Goal: Transaction & Acquisition: Purchase product/service

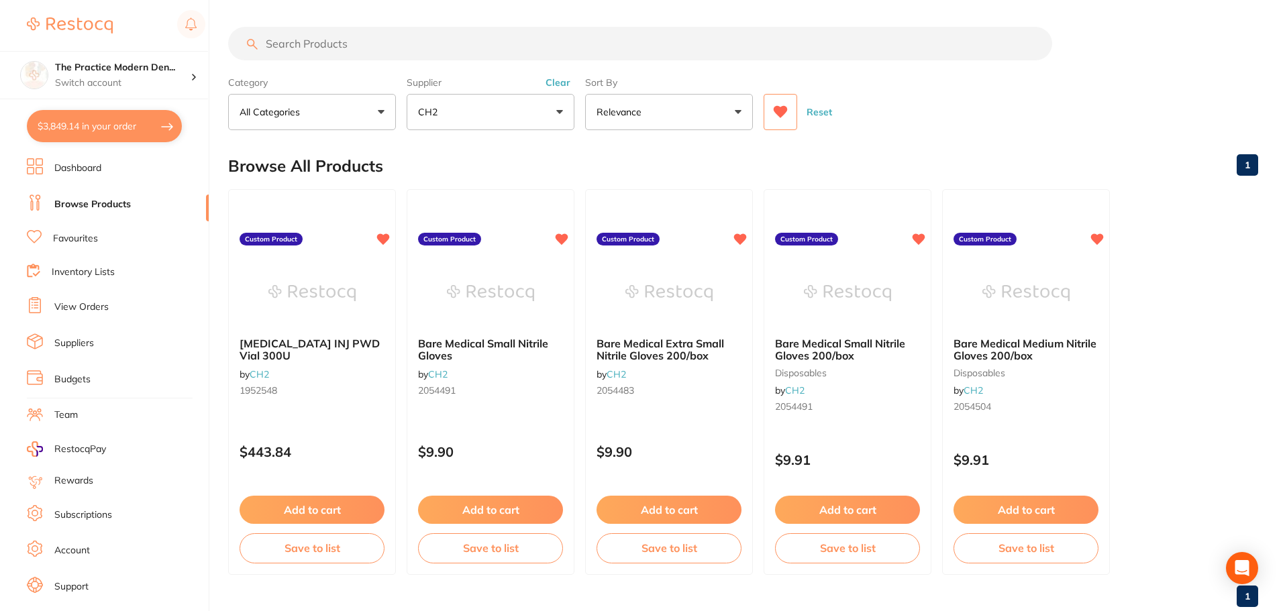
scroll to position [2767, 0]
click at [562, 78] on button "Clear" at bounding box center [558, 83] width 33 height 12
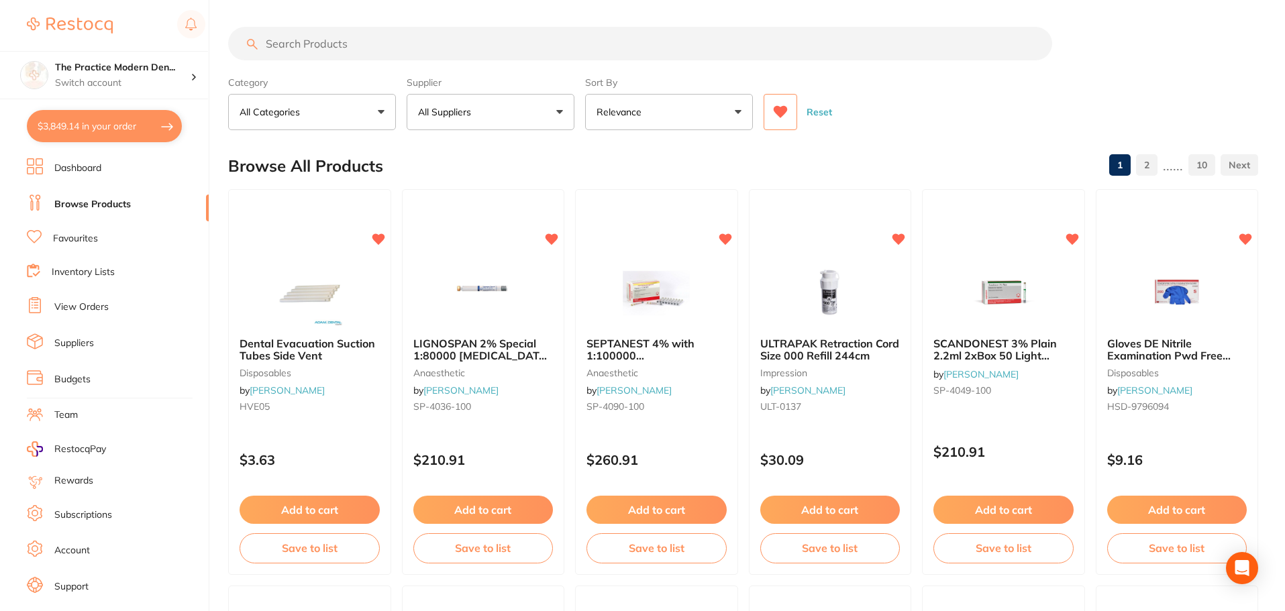
click at [503, 43] on input "search" at bounding box center [640, 44] width 824 height 34
paste input "Self Aspirating Dental Syringe"
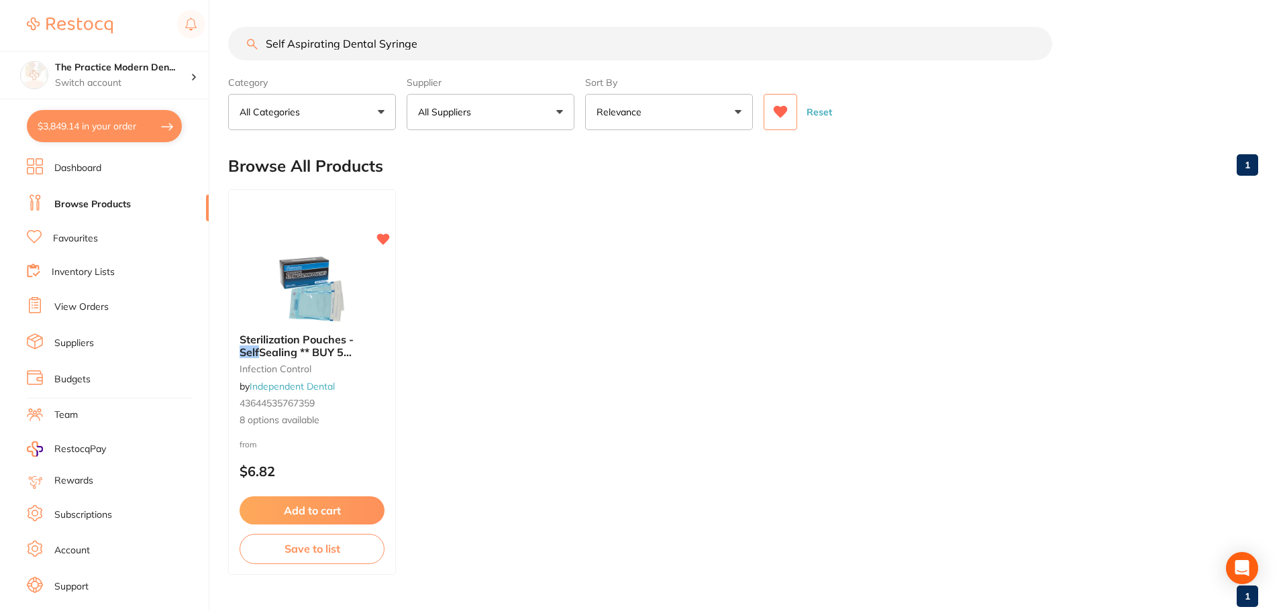
click at [784, 109] on icon at bounding box center [781, 112] width 14 height 12
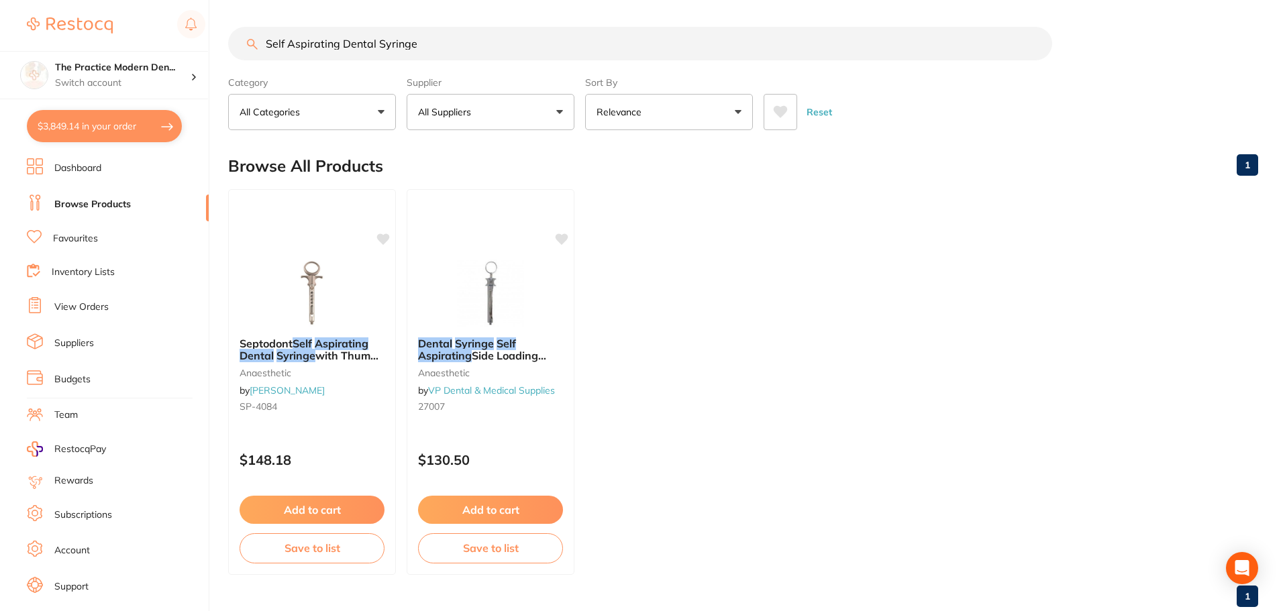
drag, startPoint x: 380, startPoint y: 45, endPoint x: 345, endPoint y: 44, distance: 35.6
click at [345, 44] on input "Self Aspirating Dental Syringe" at bounding box center [640, 44] width 824 height 34
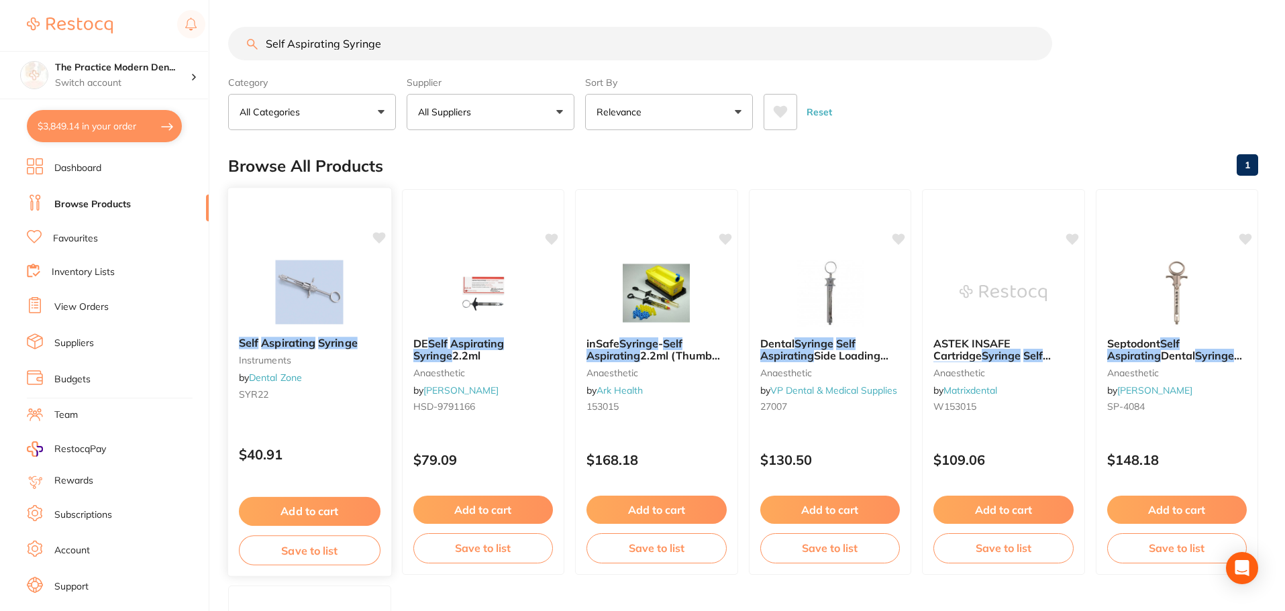
click at [321, 286] on img at bounding box center [310, 292] width 88 height 68
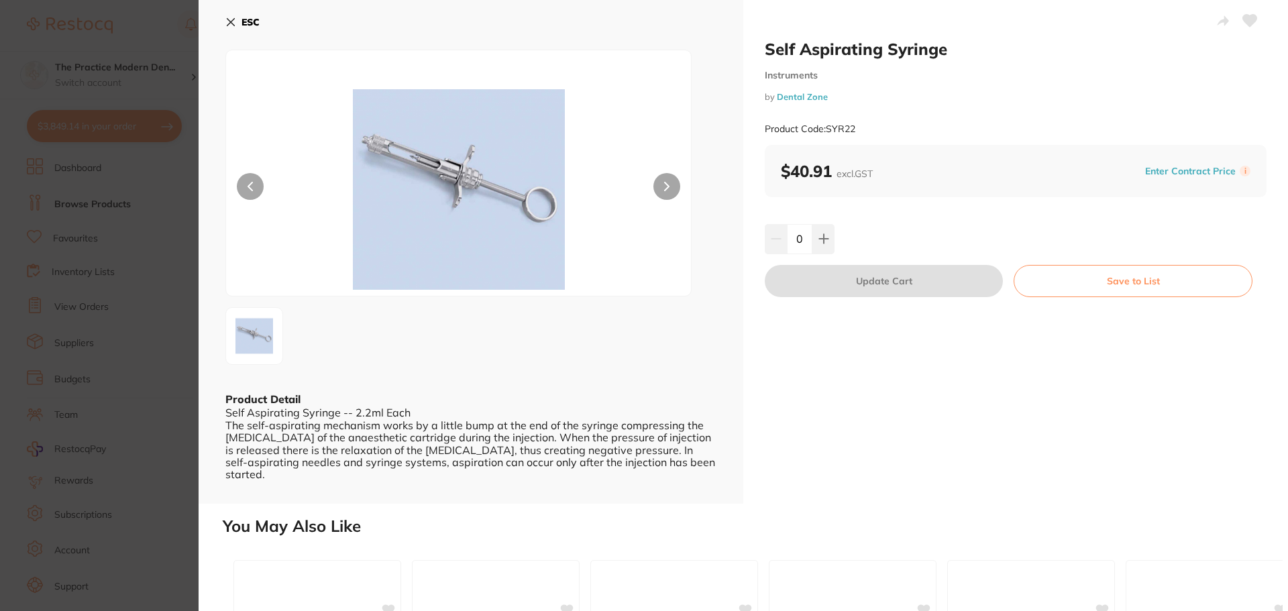
click at [662, 181] on button at bounding box center [667, 186] width 27 height 27
click at [242, 21] on b "ESC" at bounding box center [251, 22] width 18 height 12
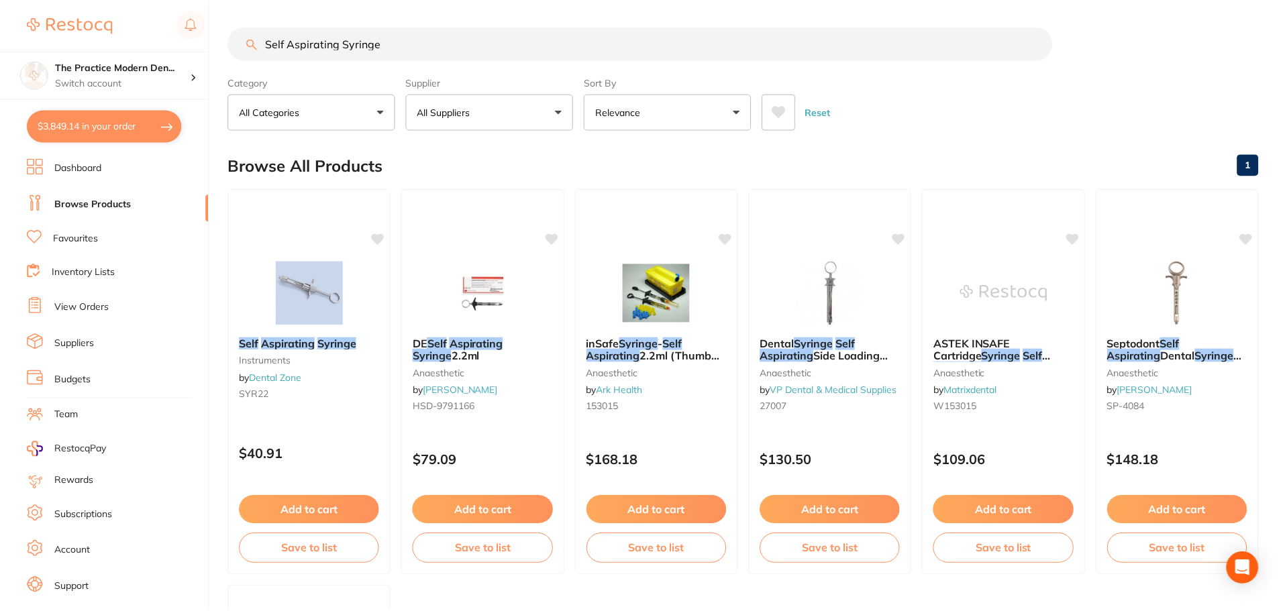
scroll to position [1, 0]
click at [496, 308] on img at bounding box center [483, 292] width 88 height 68
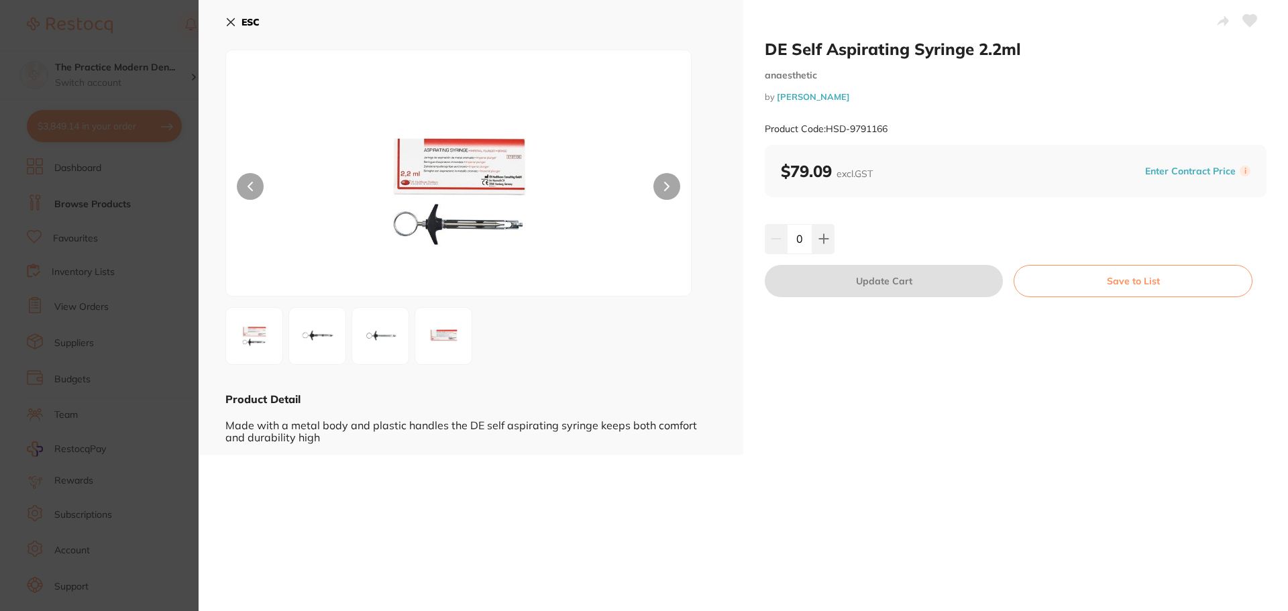
click at [675, 185] on button at bounding box center [667, 186] width 27 height 27
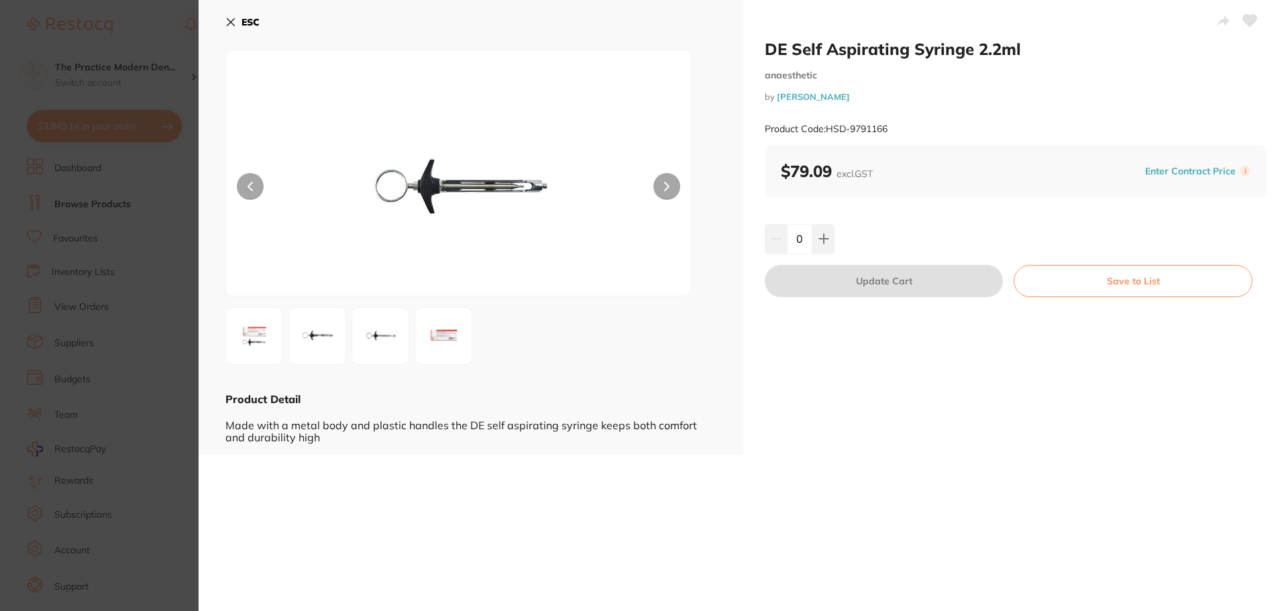
click at [241, 24] on button "ESC" at bounding box center [242, 22] width 34 height 23
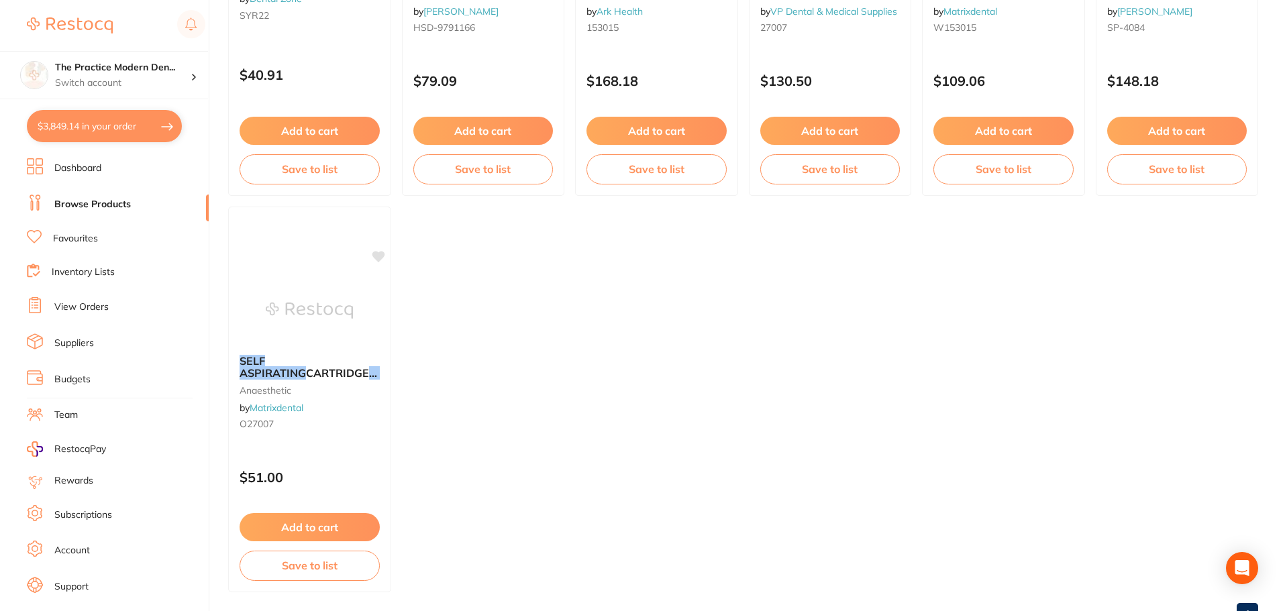
scroll to position [403, 0]
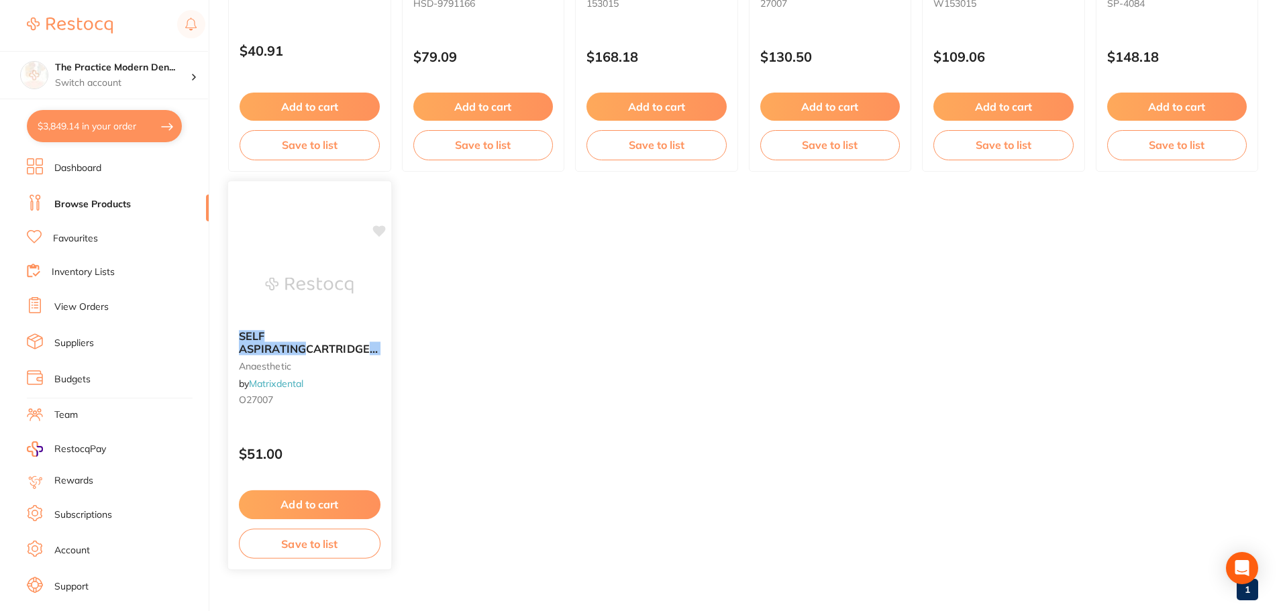
click at [286, 293] on img at bounding box center [310, 286] width 88 height 68
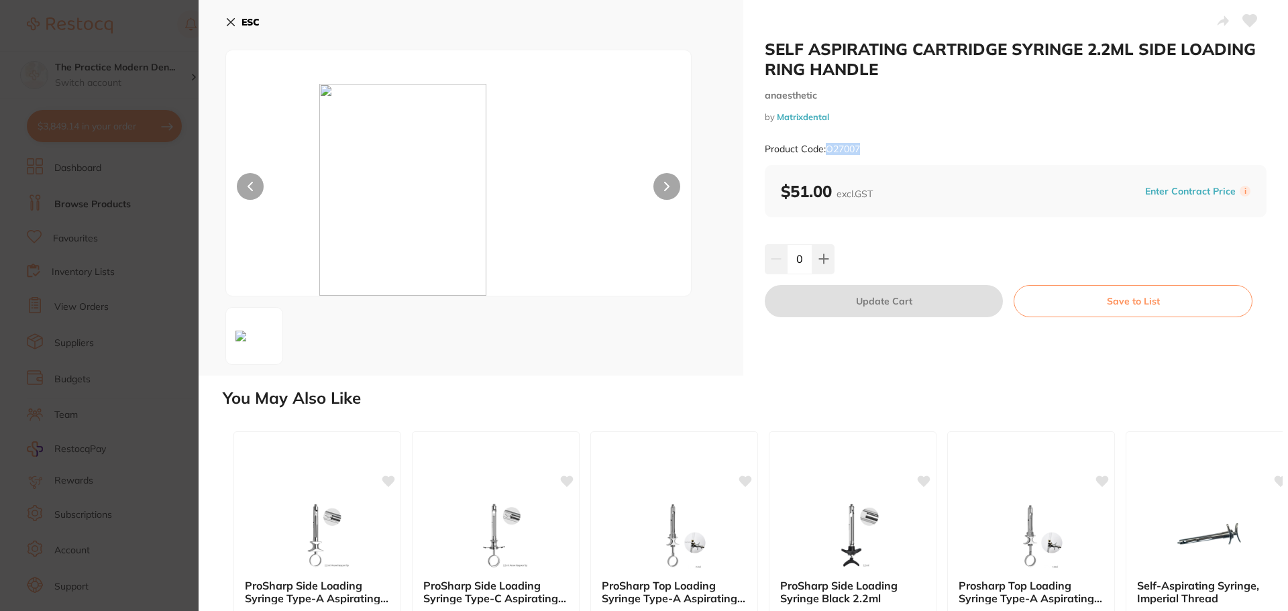
drag, startPoint x: 870, startPoint y: 149, endPoint x: 827, endPoint y: 150, distance: 43.0
click at [827, 150] on div "Product Code: O27007" at bounding box center [1016, 149] width 502 height 33
copy small "O27007"
click at [248, 16] on b "ESC" at bounding box center [251, 22] width 18 height 12
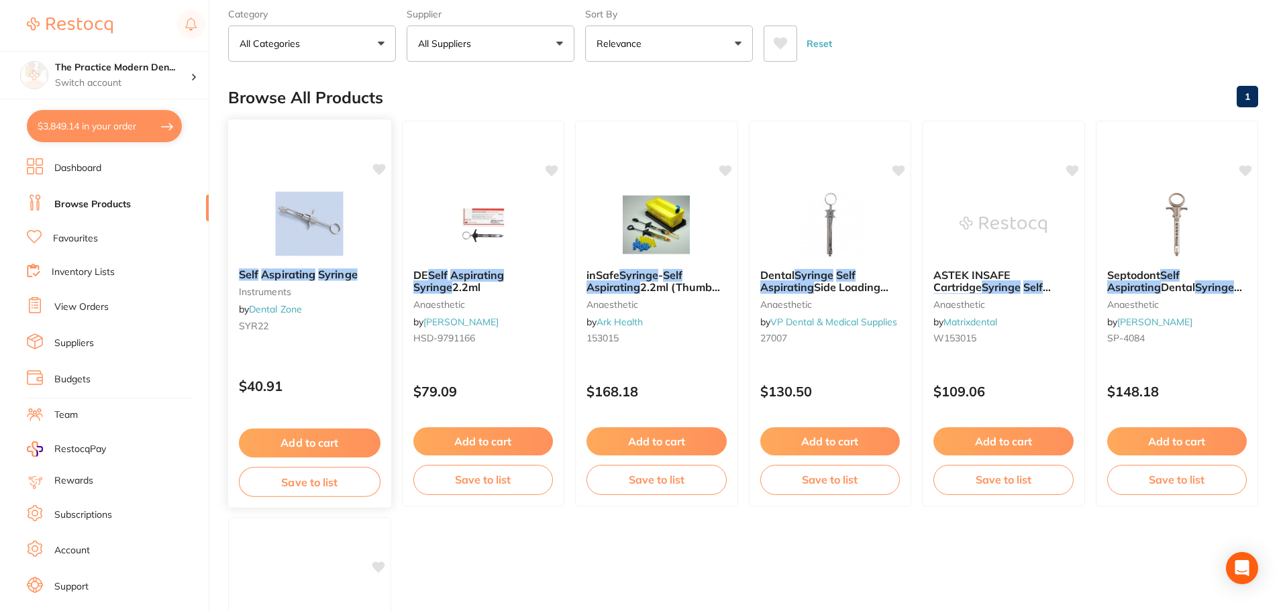
scroll to position [68, 0]
click at [308, 246] on img at bounding box center [310, 225] width 88 height 68
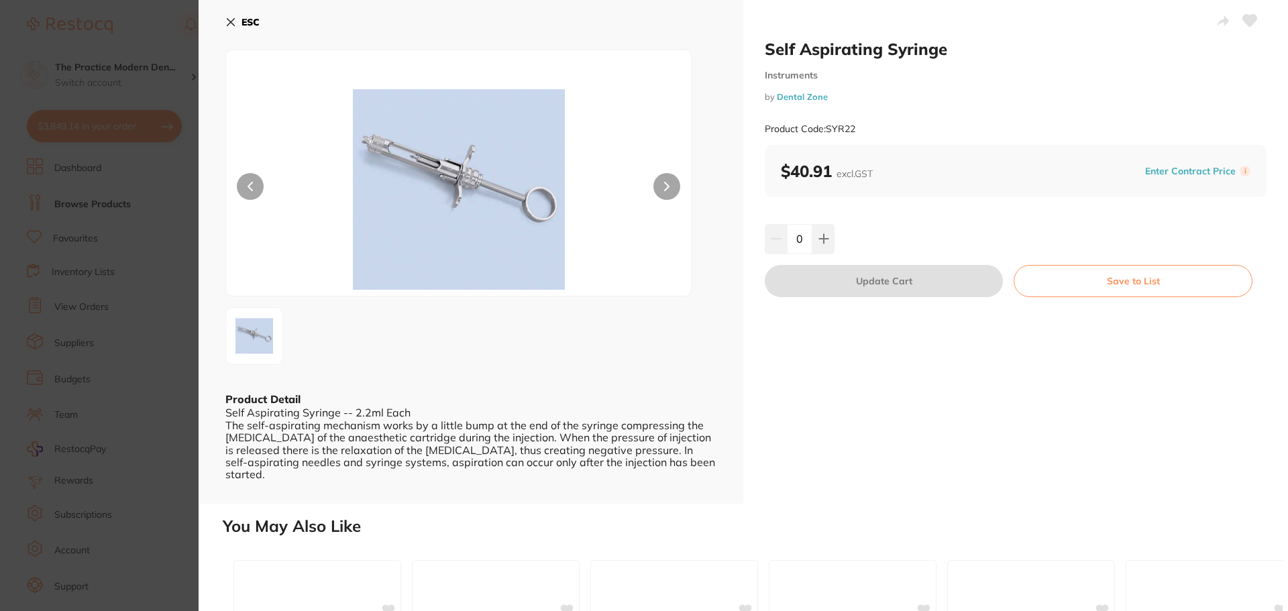
click at [238, 20] on button "ESC" at bounding box center [242, 22] width 34 height 23
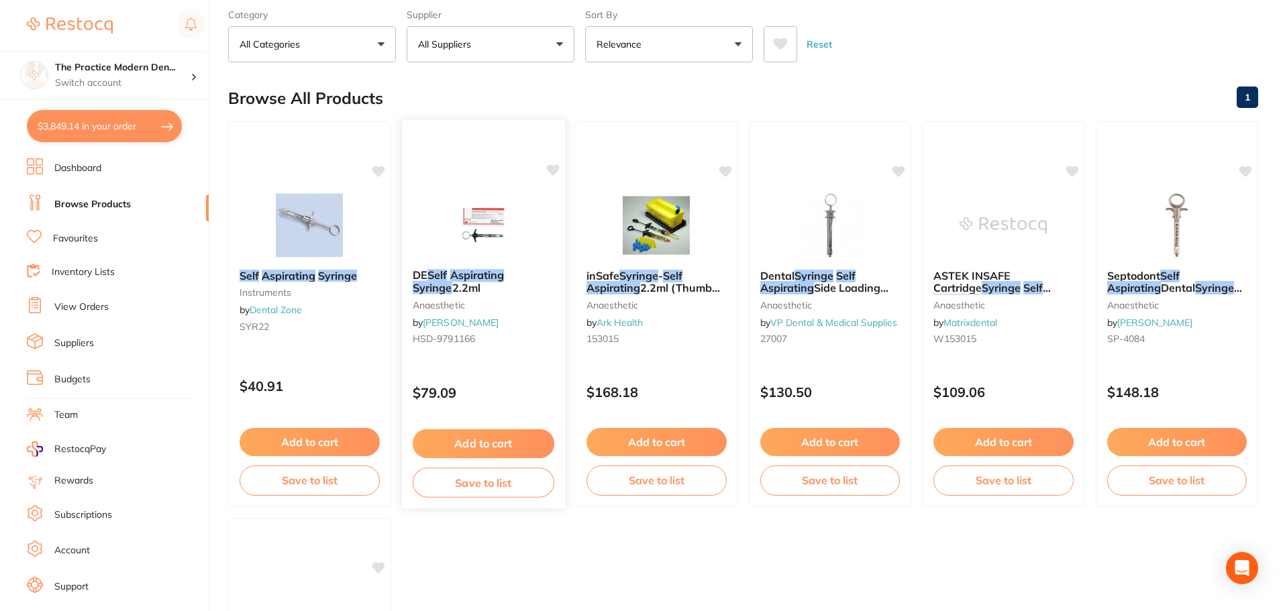
click at [487, 215] on img at bounding box center [483, 225] width 88 height 68
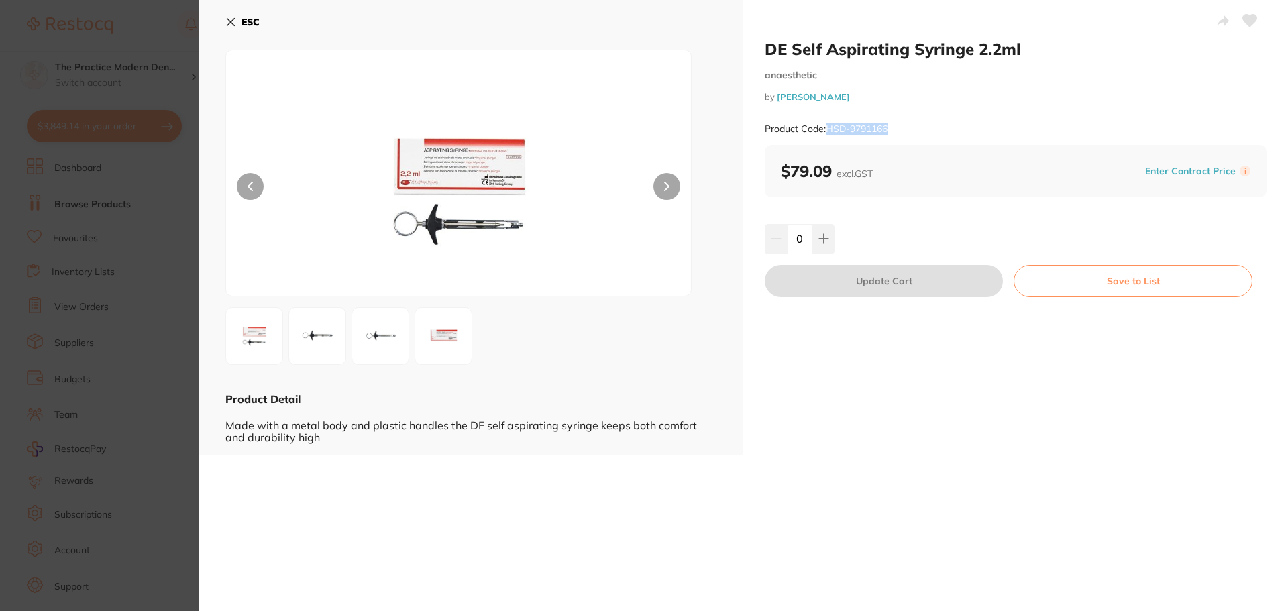
drag, startPoint x: 895, startPoint y: 133, endPoint x: 828, endPoint y: 129, distance: 66.6
click at [828, 129] on div "Product Code: HSD-9791166" at bounding box center [1016, 129] width 502 height 33
copy small "HSD-9791166"
click at [236, 22] on icon at bounding box center [230, 22] width 11 height 11
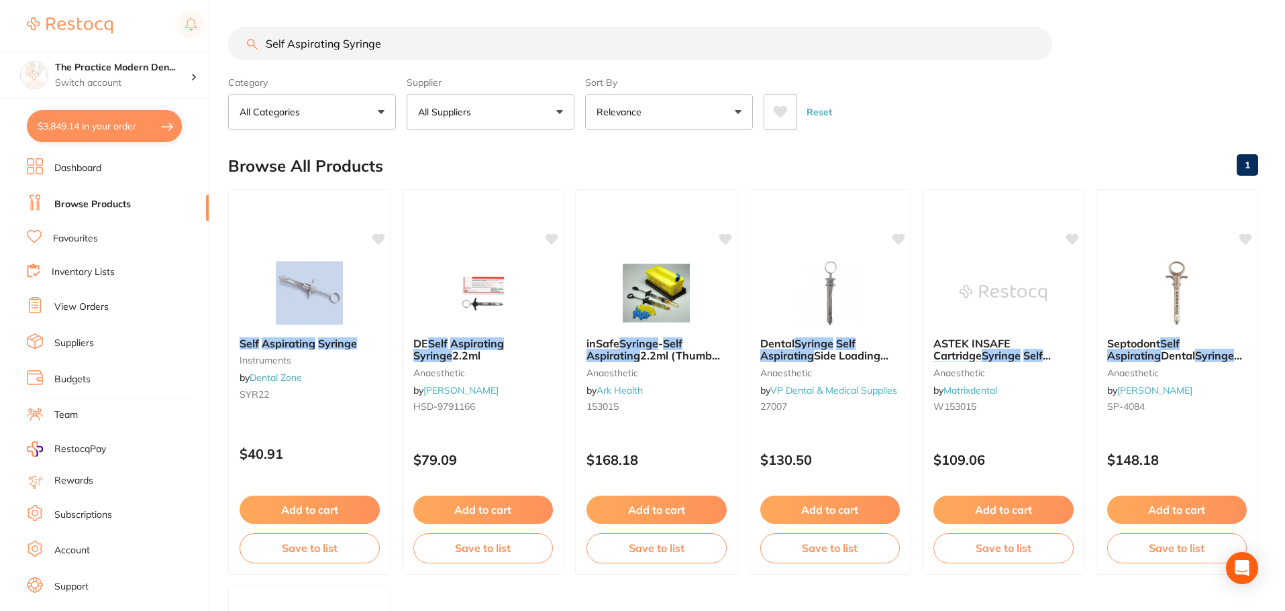
drag, startPoint x: 399, startPoint y: 45, endPoint x: 266, endPoint y: 10, distance: 136.7
click at [266, 10] on main "Self Aspirating Syringe Category All Categories All Categories anaesthetic Inst…" at bounding box center [756, 520] width 1057 height 1041
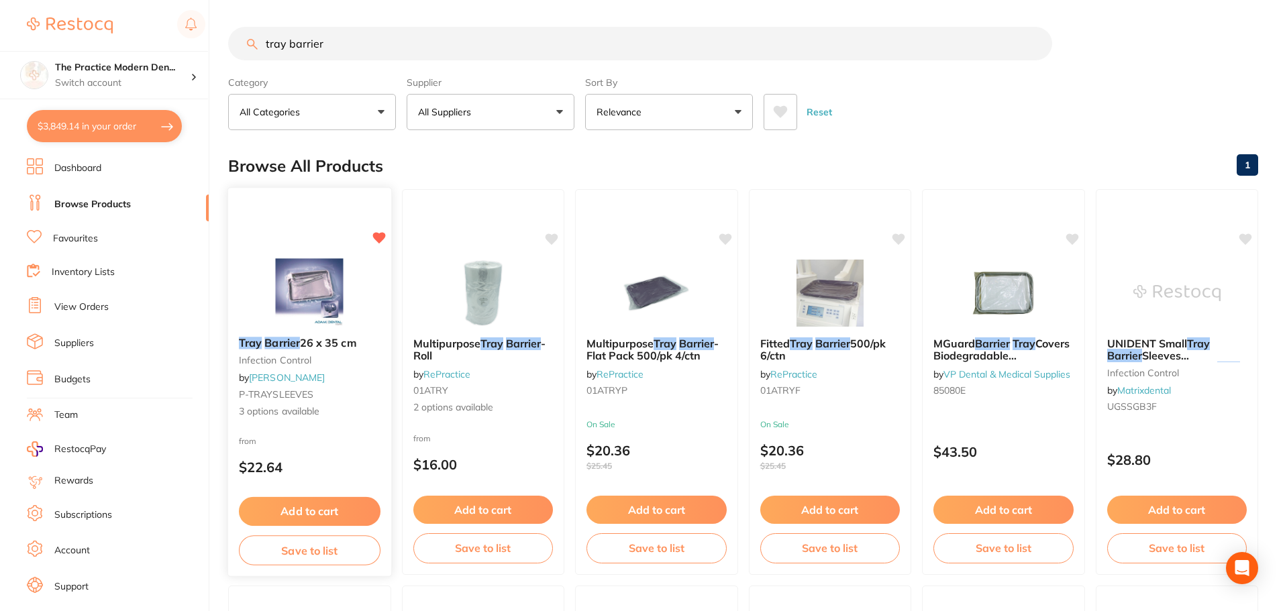
type input "tray barrier"
click at [308, 276] on img at bounding box center [310, 292] width 88 height 68
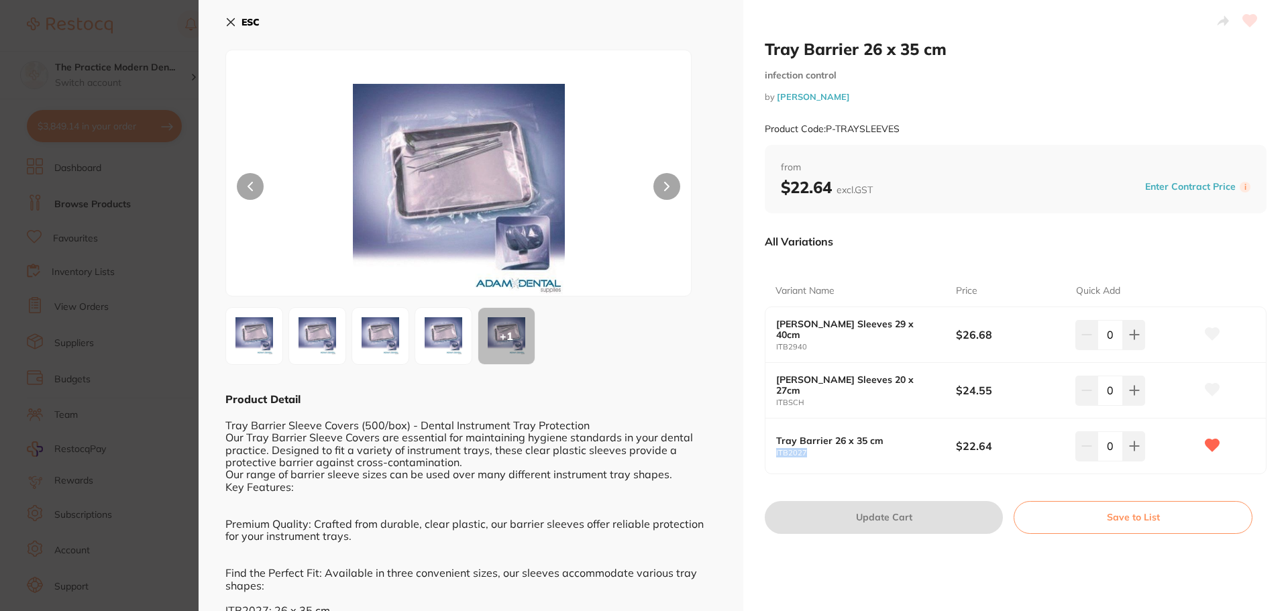
drag, startPoint x: 819, startPoint y: 456, endPoint x: 770, endPoint y: 454, distance: 48.4
click at [770, 454] on div "Tray Barrier 26 x 35 cm ITB2027 $22.64 0" at bounding box center [1016, 446] width 501 height 55
copy small "ITB2027"
click at [230, 21] on icon at bounding box center [230, 22] width 7 height 7
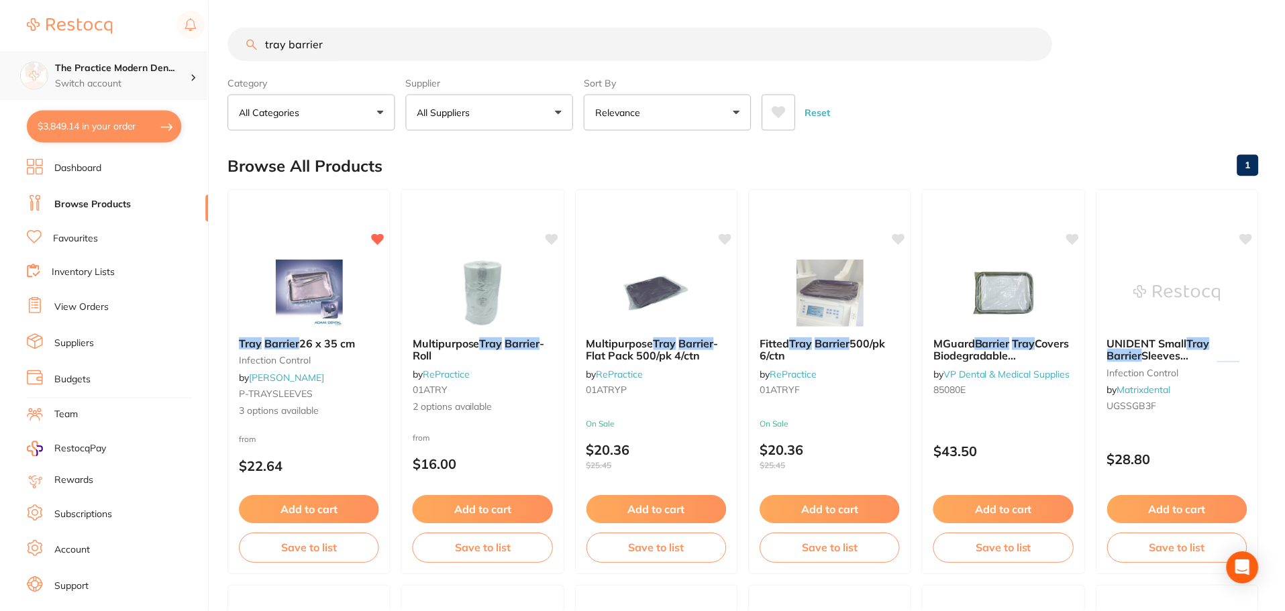
scroll to position [1, 0]
click at [115, 124] on button "$3,849.14 in your order" at bounding box center [104, 126] width 155 height 32
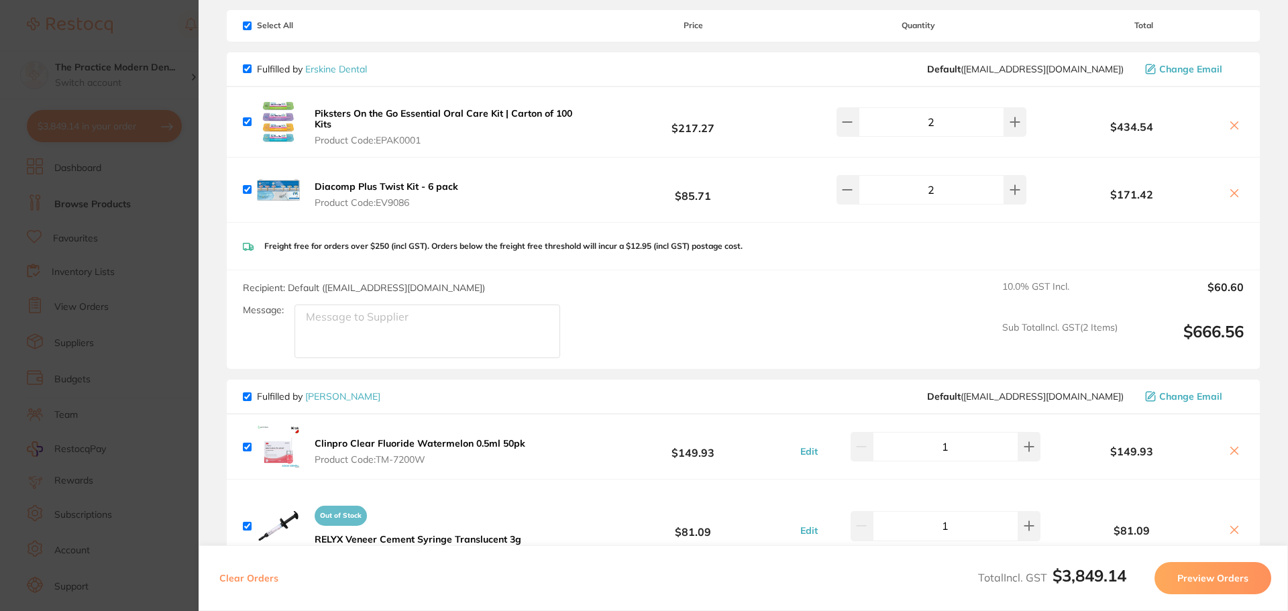
scroll to position [0, 0]
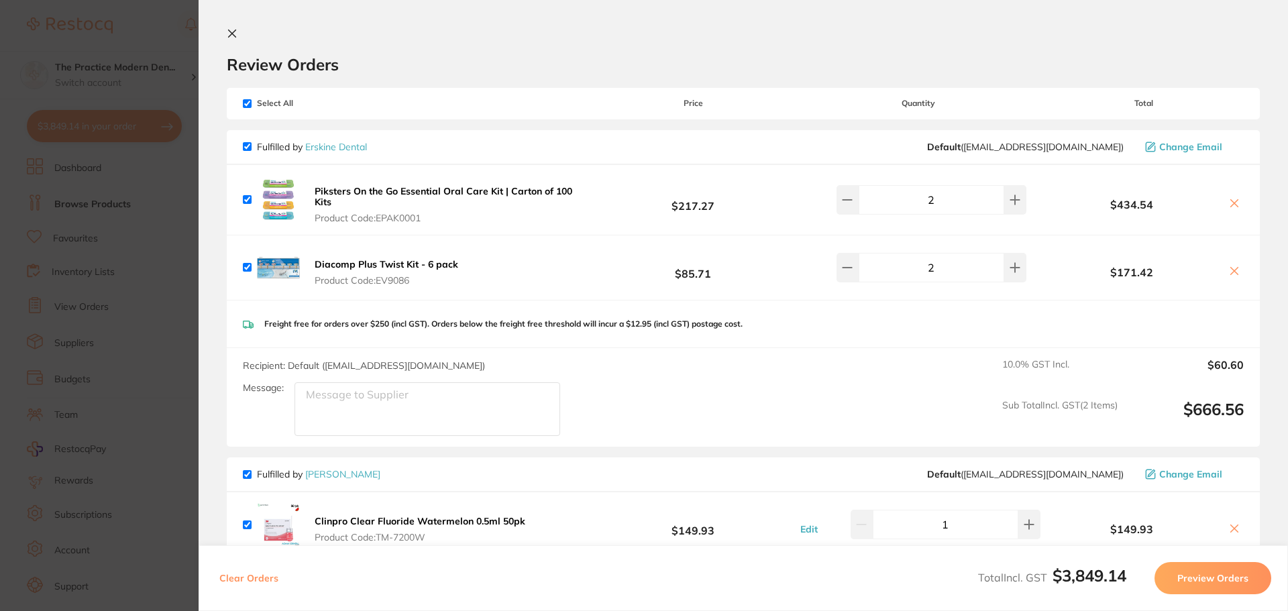
click at [248, 104] on input "checkbox" at bounding box center [247, 103] width 9 height 9
checkbox input "false"
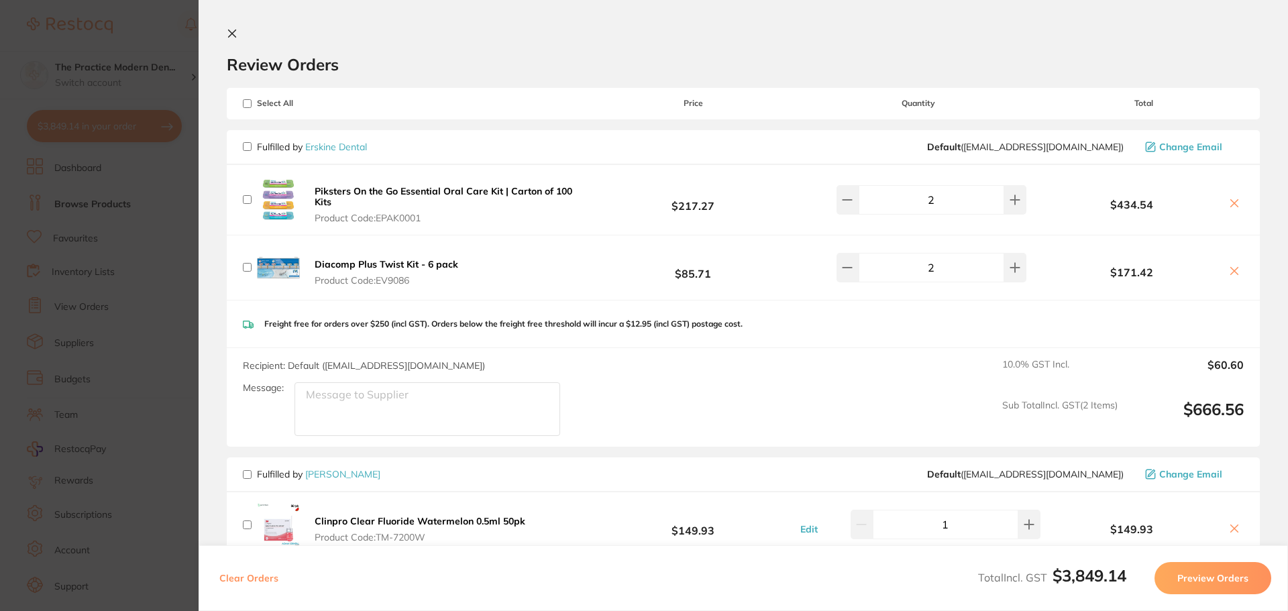
checkbox input "false"
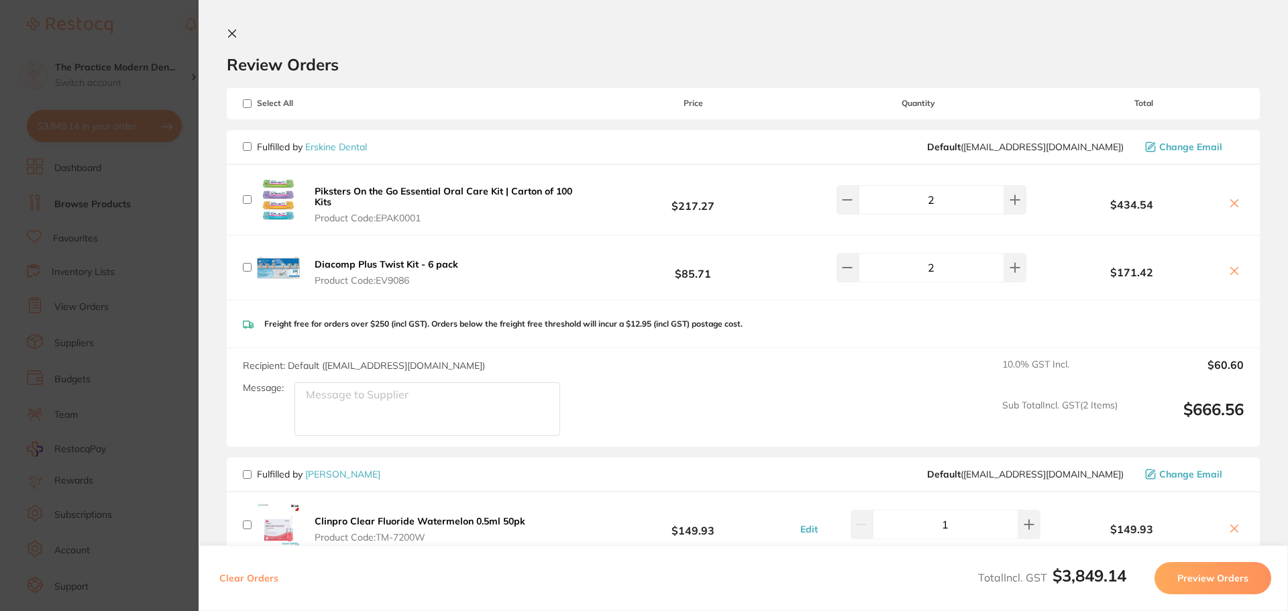
checkbox input "false"
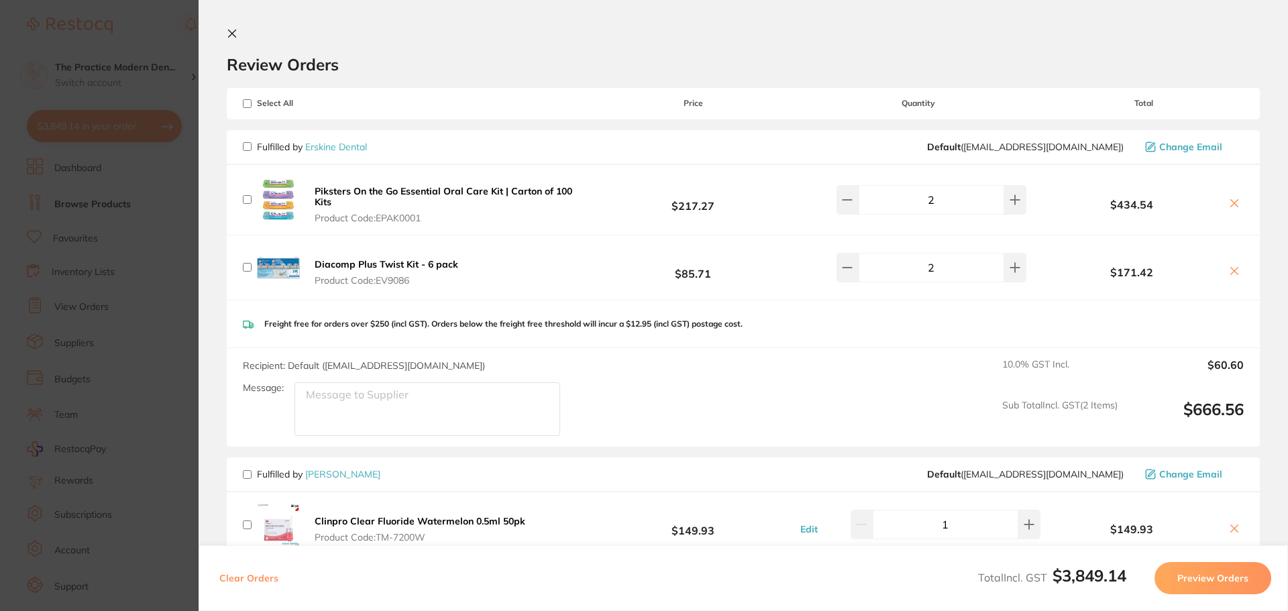
checkbox input "false"
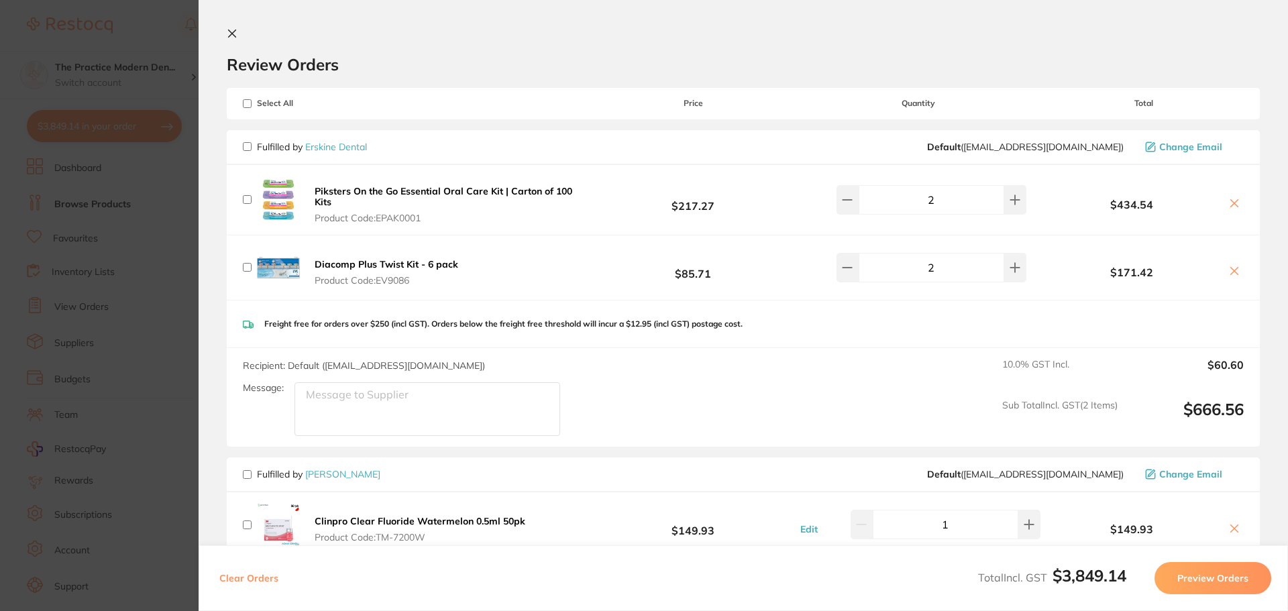
checkbox input "false"
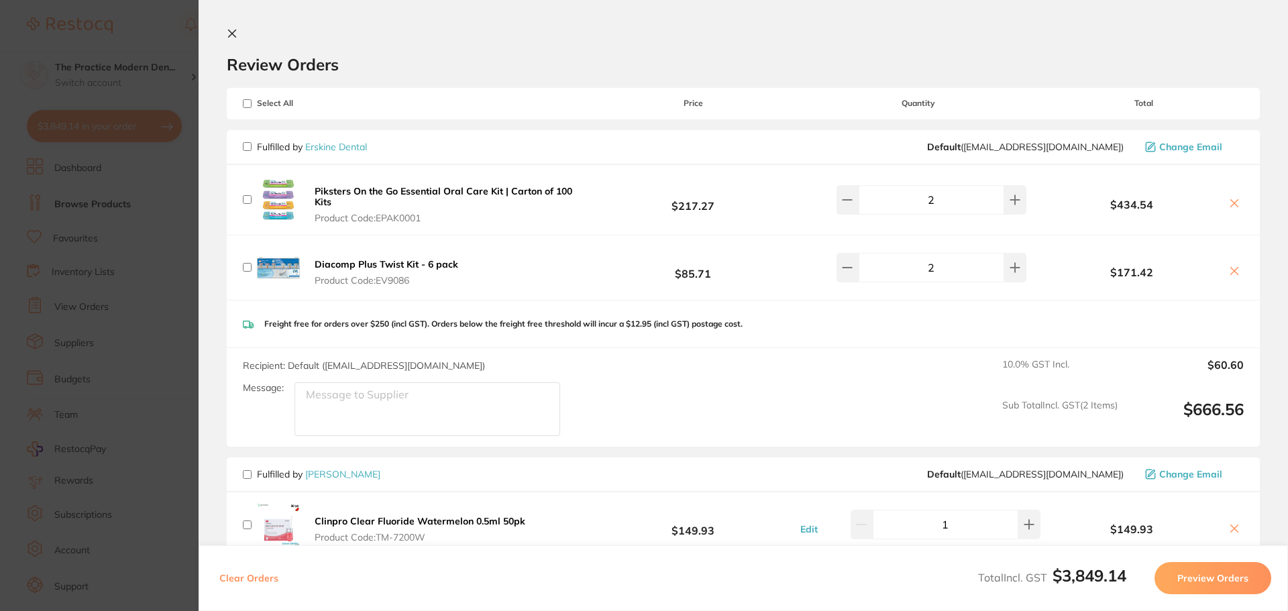
checkbox input "false"
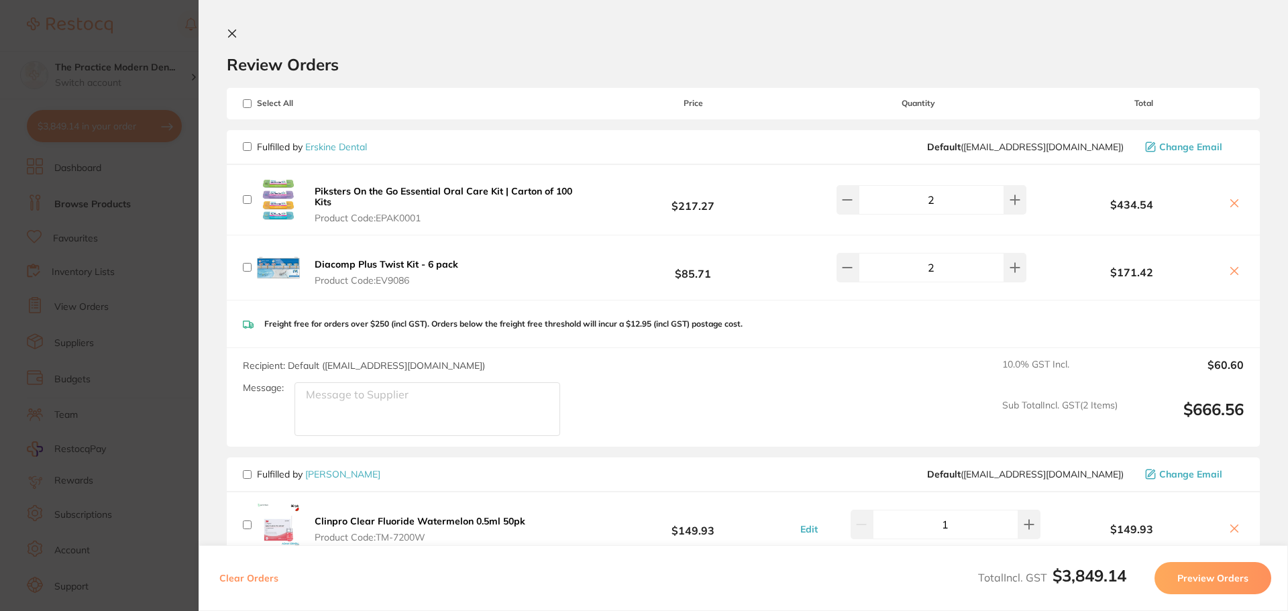
checkbox input "false"
click at [248, 148] on input "checkbox" at bounding box center [247, 146] width 9 height 9
checkbox input "true"
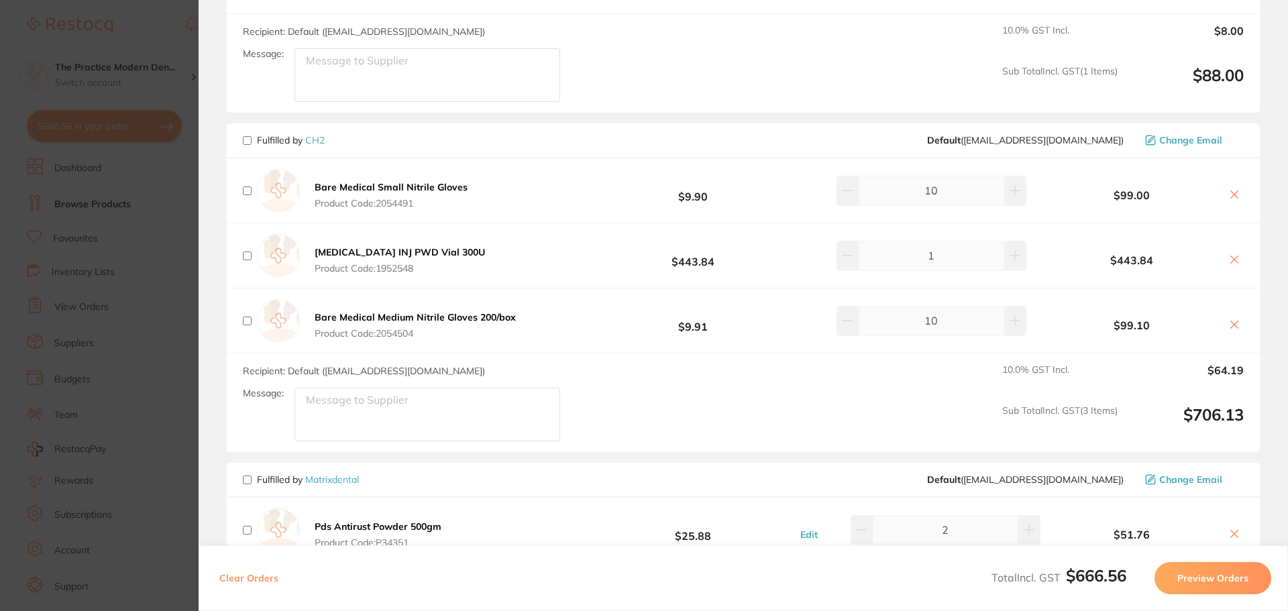
scroll to position [1543, 0]
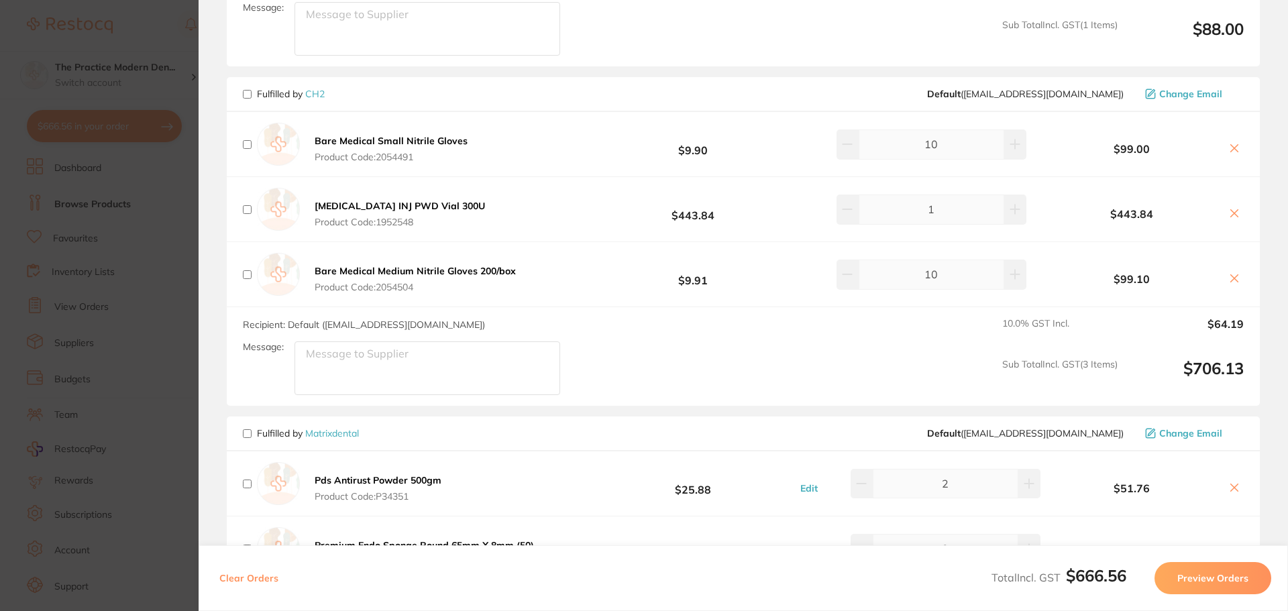
click at [242, 77] on div "Fulfilled by CH2 Default ( [EMAIL_ADDRESS][DOMAIN_NAME] ) Change Email" at bounding box center [743, 94] width 1033 height 35
click at [248, 90] on input "checkbox" at bounding box center [247, 94] width 9 height 9
checkbox input "true"
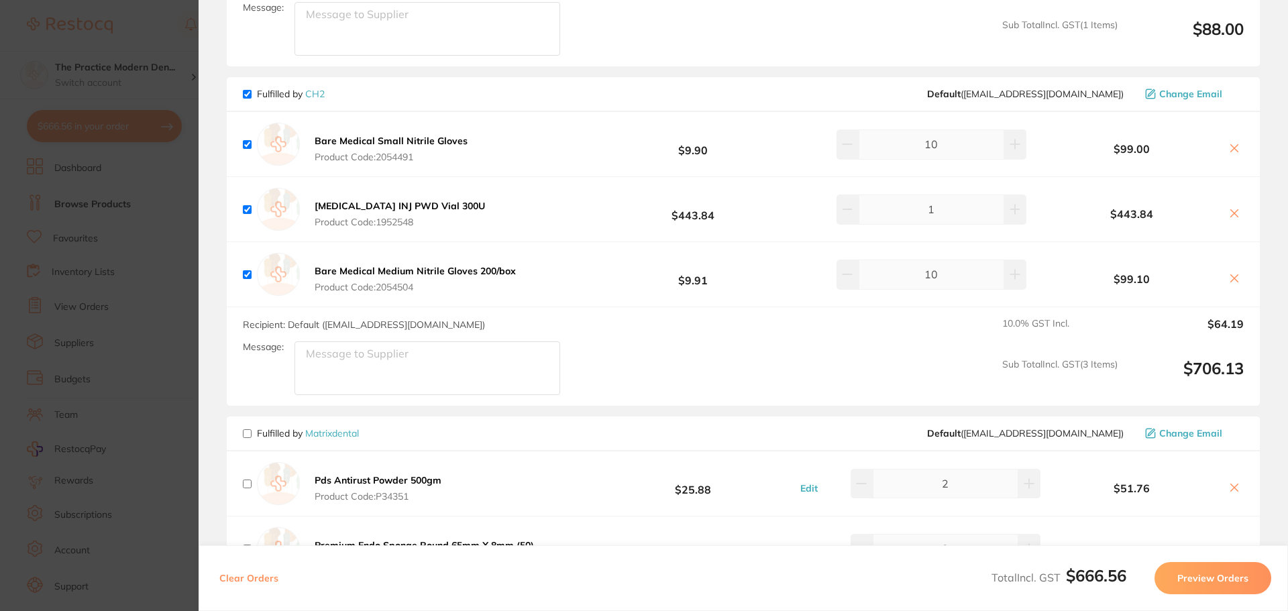
checkbox input "true"
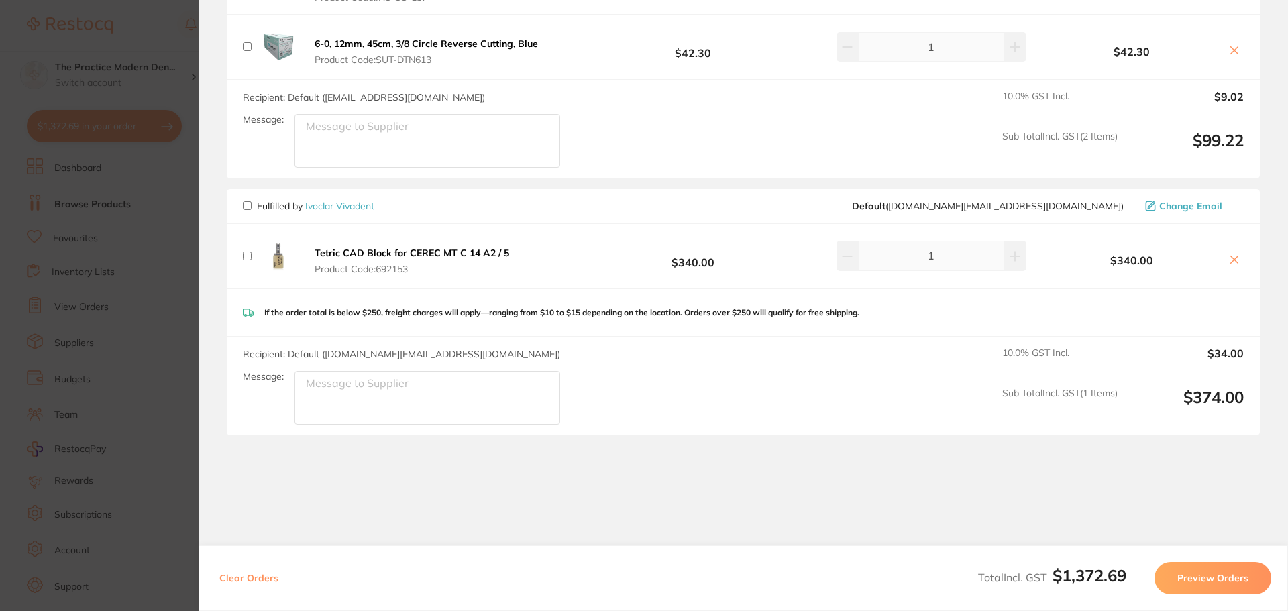
scroll to position [2767, 0]
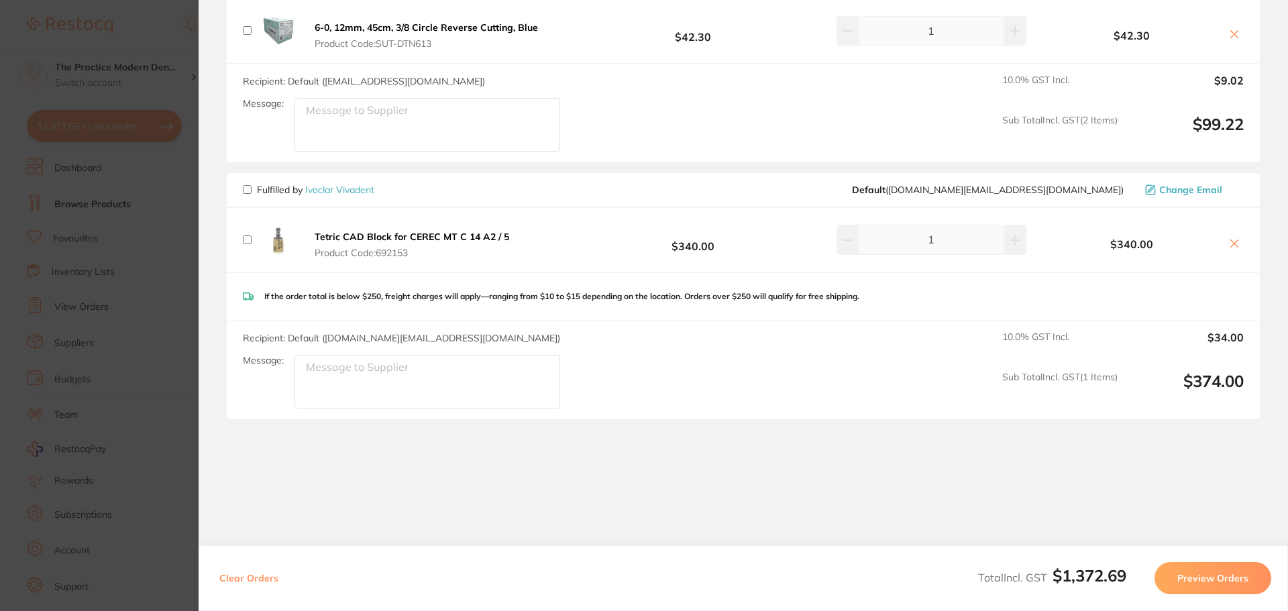
click at [1194, 587] on button "Preview Orders" at bounding box center [1213, 578] width 117 height 32
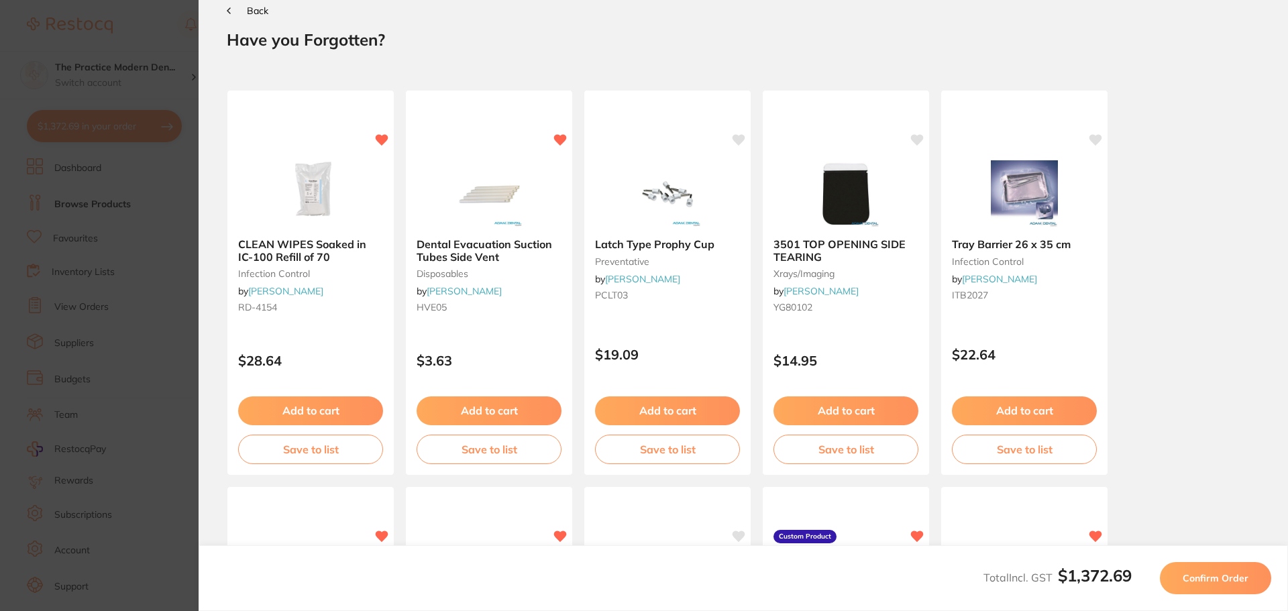
scroll to position [0, 0]
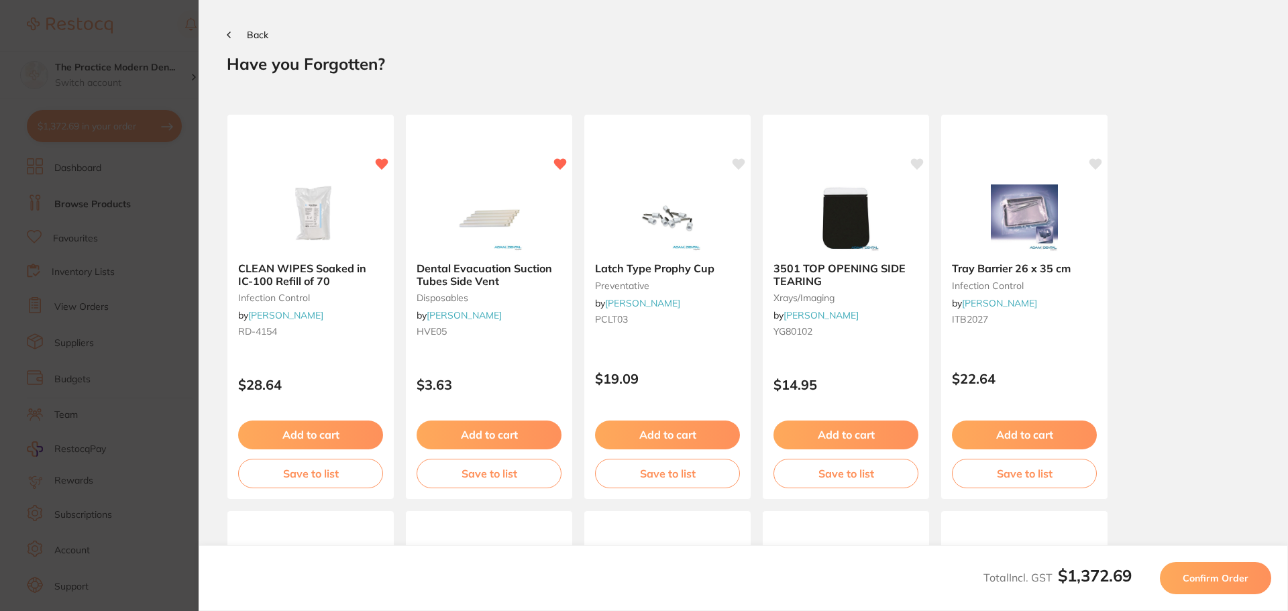
click at [1234, 574] on span "Confirm Order" at bounding box center [1216, 578] width 66 height 12
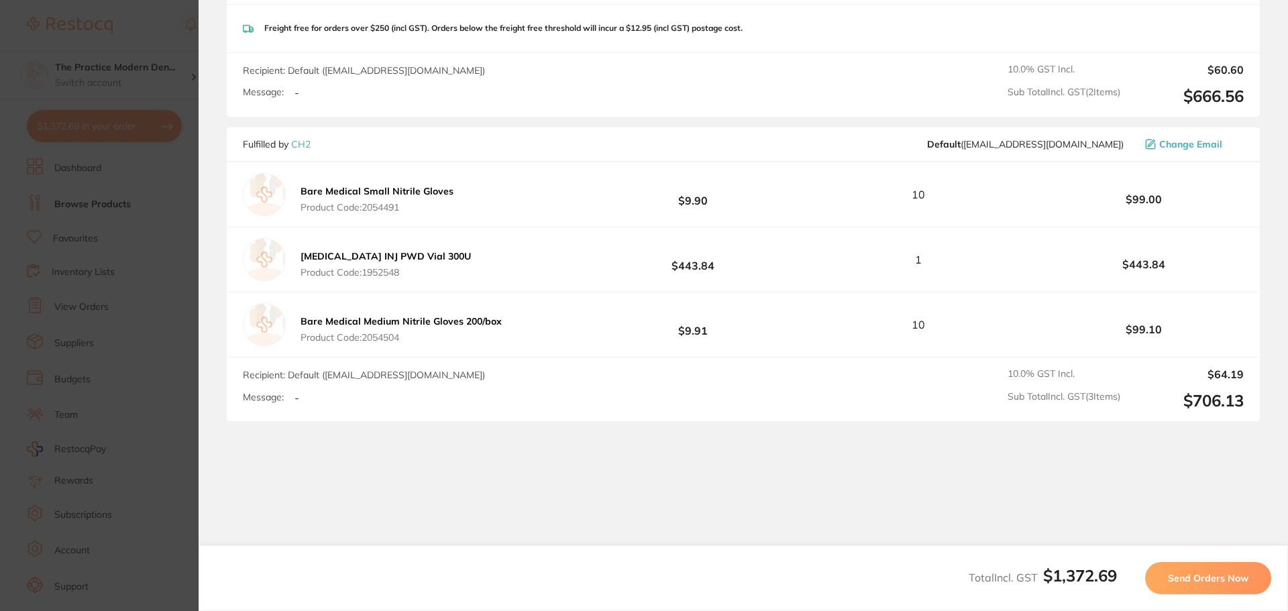
click at [1196, 583] on span "Send Orders Now" at bounding box center [1208, 578] width 81 height 12
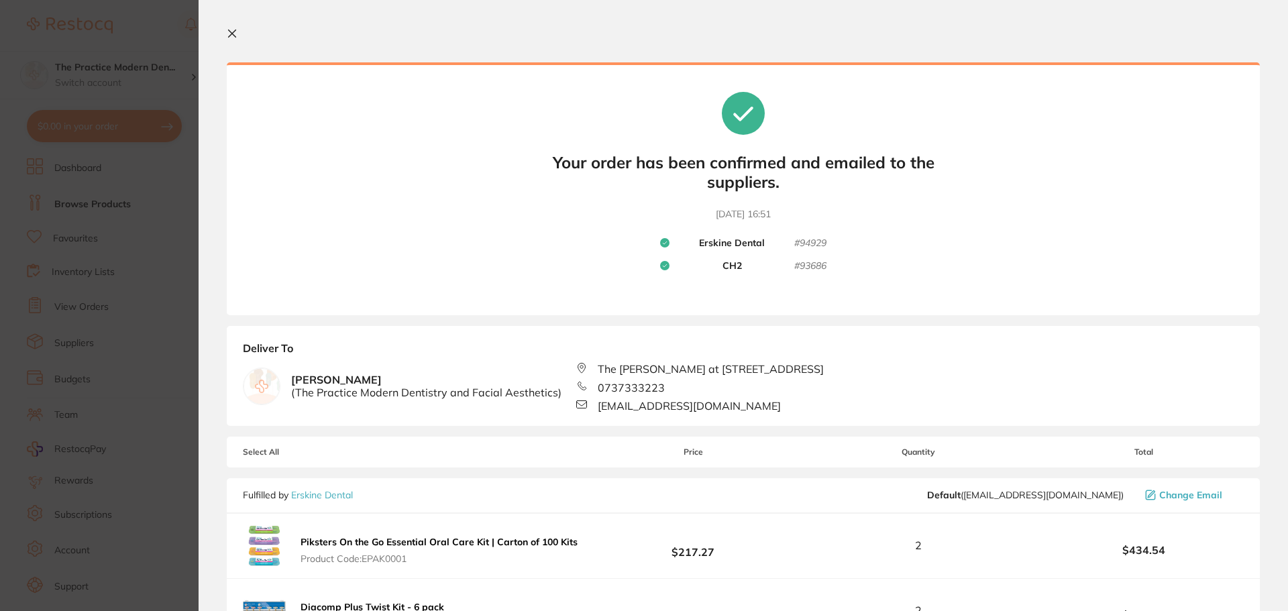
click at [238, 40] on button at bounding box center [235, 34] width 16 height 13
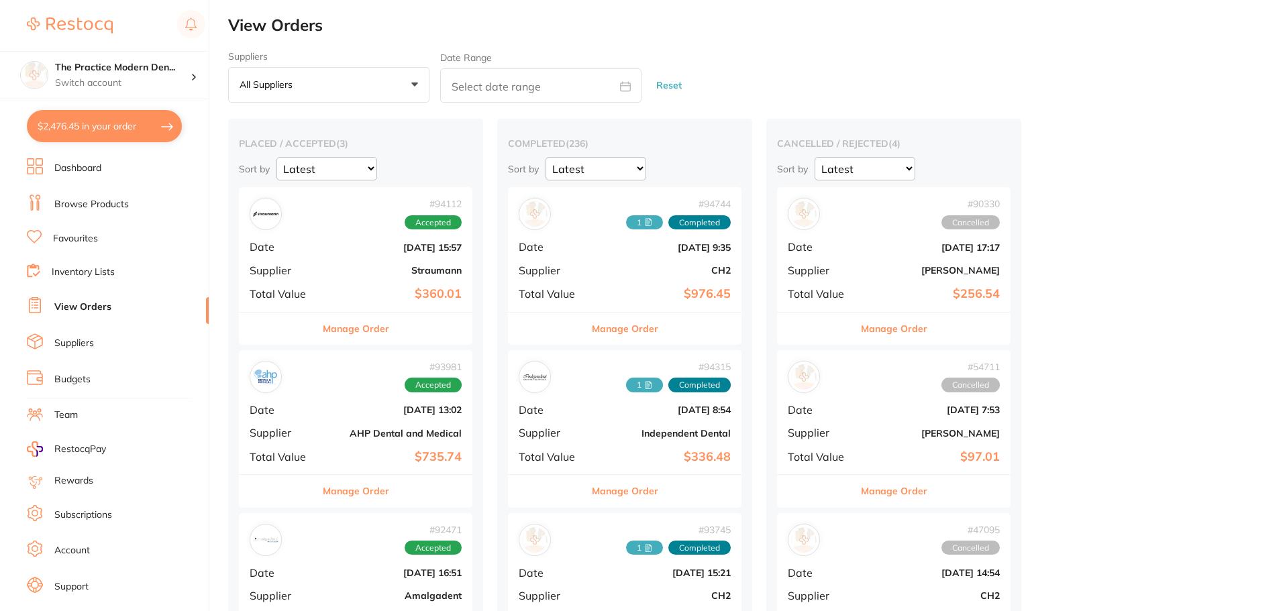
checkbox input "false"
click at [84, 198] on link "Browse Products" at bounding box center [91, 204] width 74 height 13
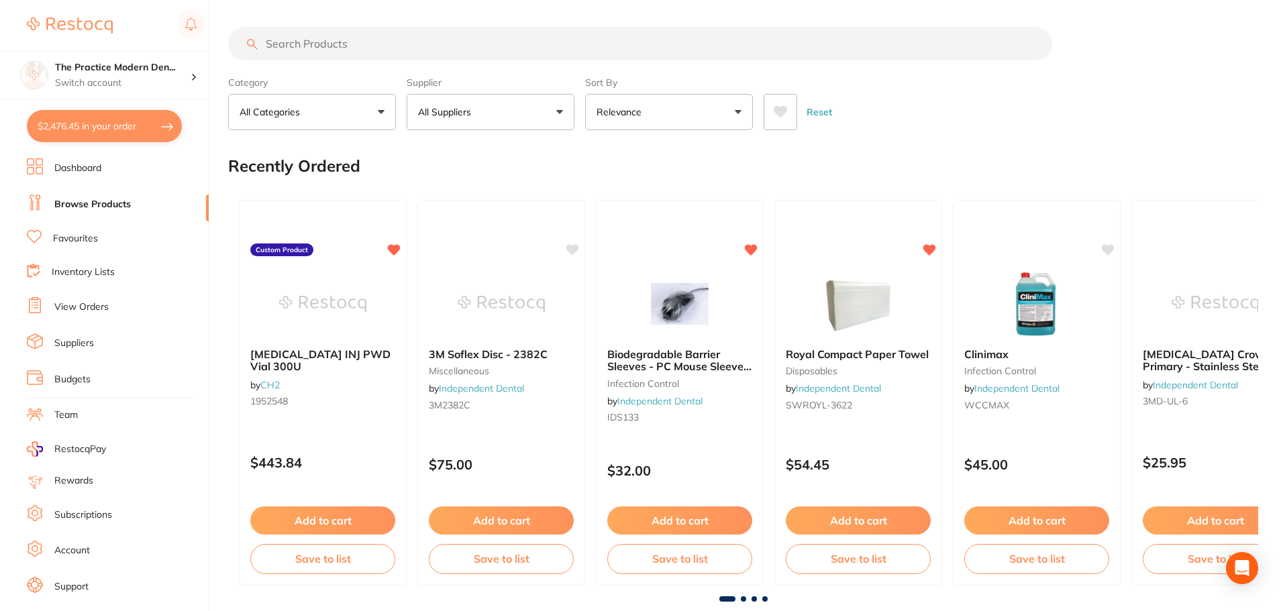
click at [373, 49] on input "search" at bounding box center [640, 44] width 824 height 34
click at [339, 37] on input "search" at bounding box center [640, 44] width 824 height 34
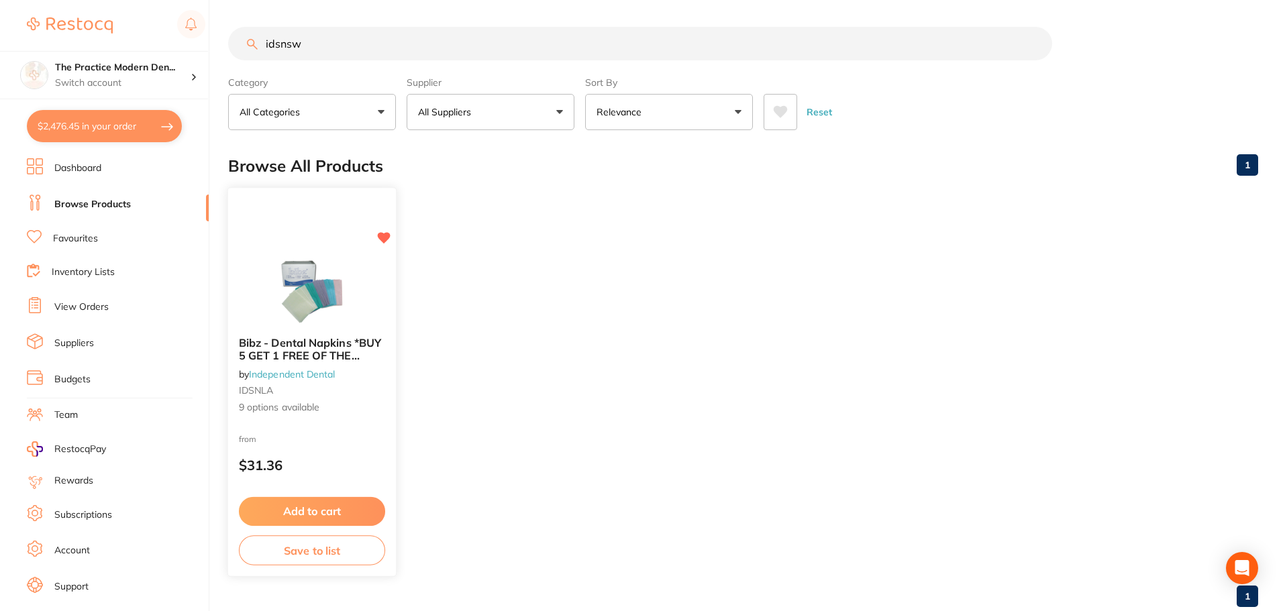
type input "idsnsw"
click at [295, 287] on img at bounding box center [312, 292] width 88 height 68
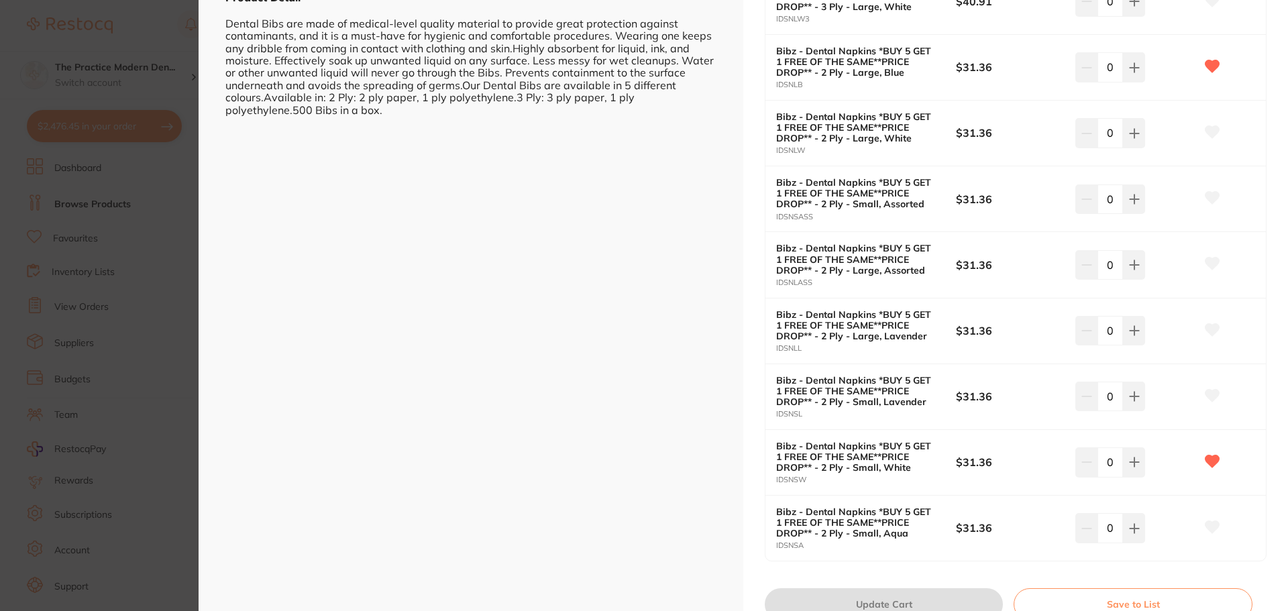
scroll to position [403, 0]
click at [1136, 463] on icon at bounding box center [1134, 461] width 11 height 11
type input "1"
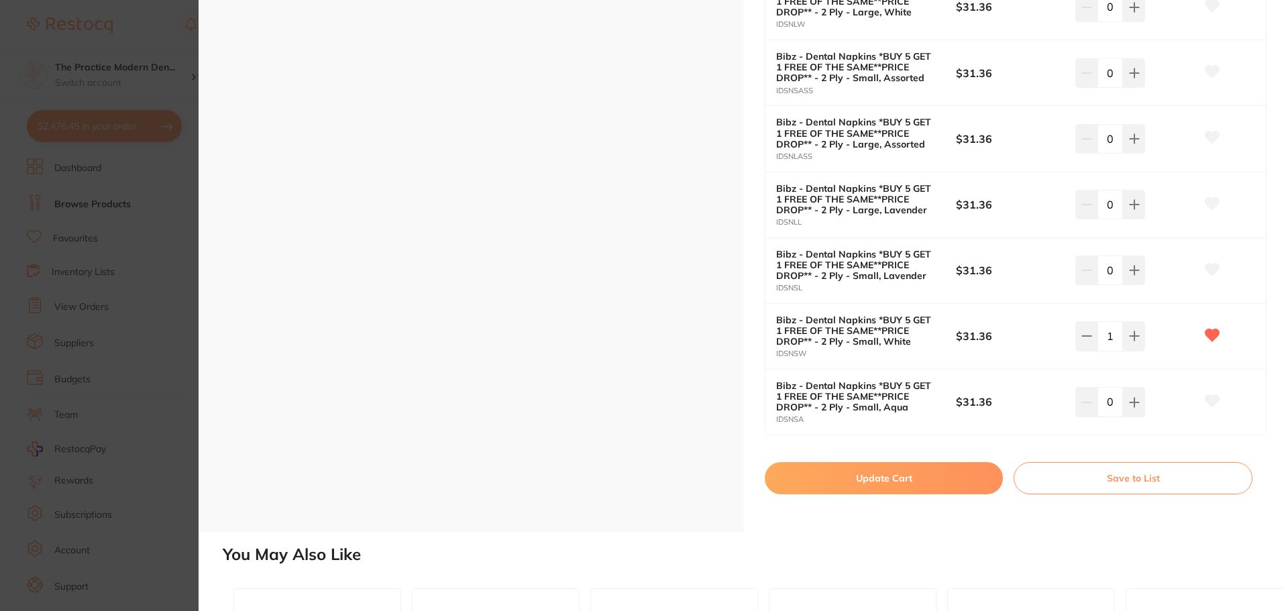
scroll to position [537, 0]
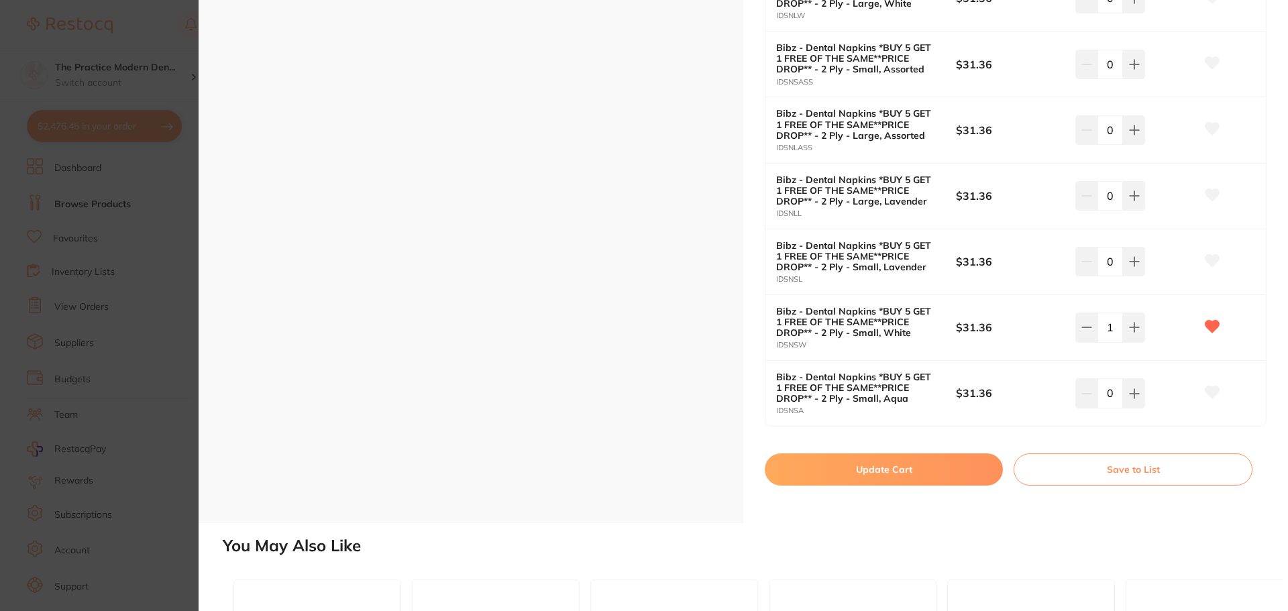
click at [907, 460] on button "Update Cart" at bounding box center [884, 470] width 238 height 32
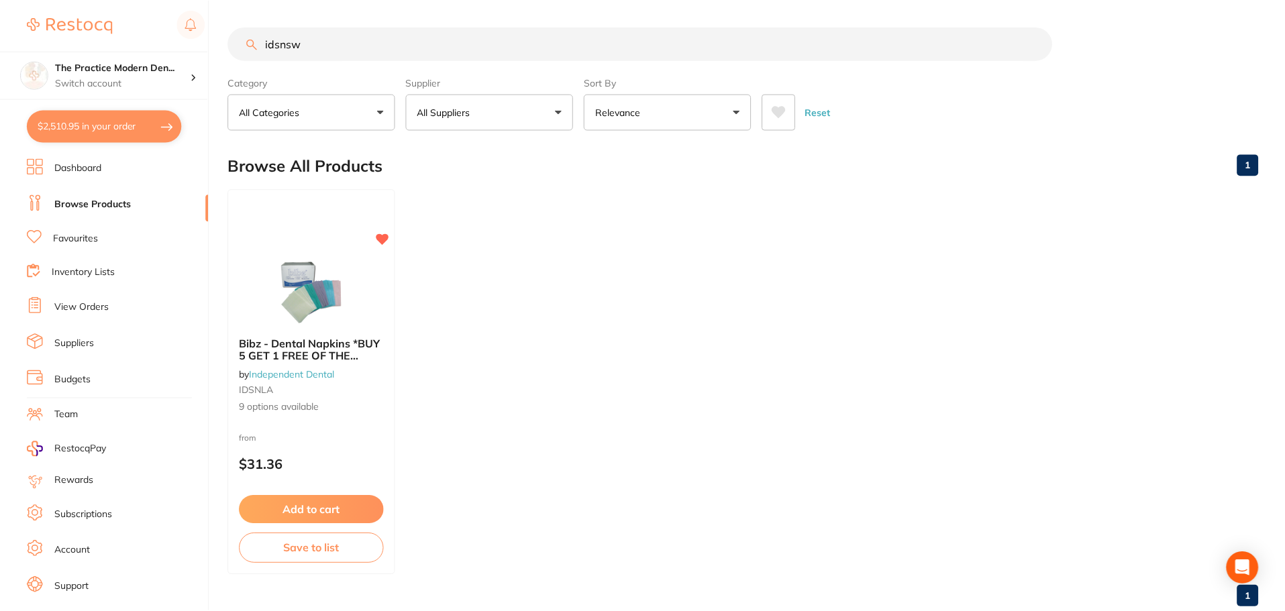
scroll to position [1, 0]
click at [91, 205] on link "Browse Products" at bounding box center [92, 204] width 77 height 13
drag, startPoint x: 323, startPoint y: 50, endPoint x: 260, endPoint y: 23, distance: 68.6
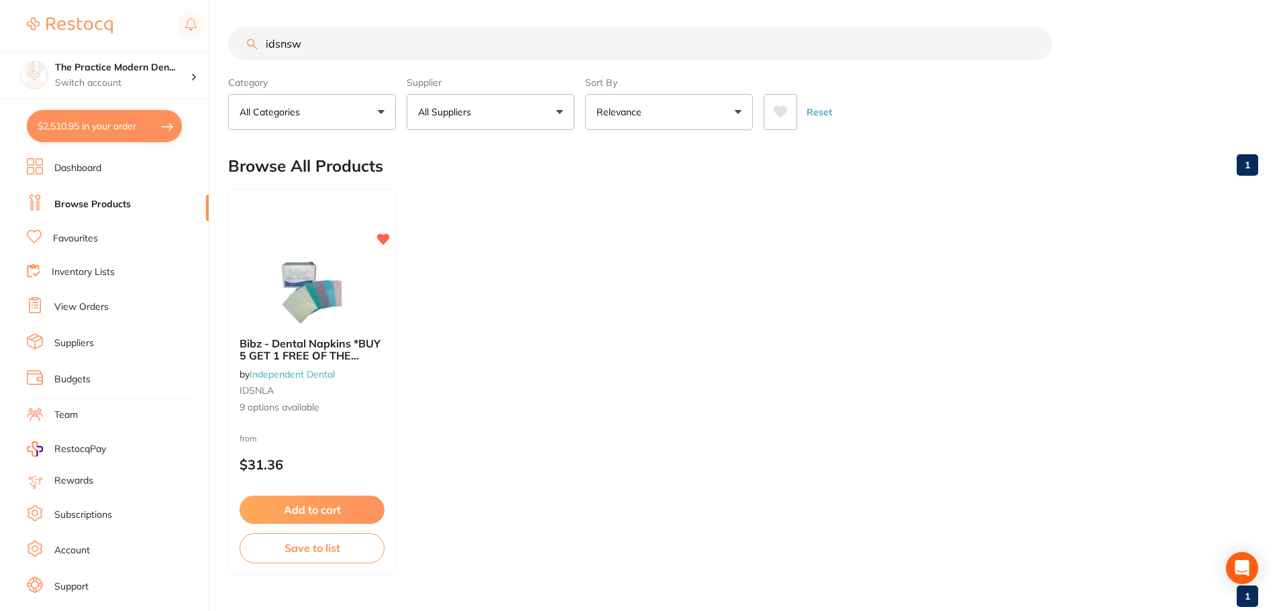
click at [260, 23] on main "idsnsw Category All Categories All Categories No categories found Clear Categor…" at bounding box center [756, 322] width 1057 height 645
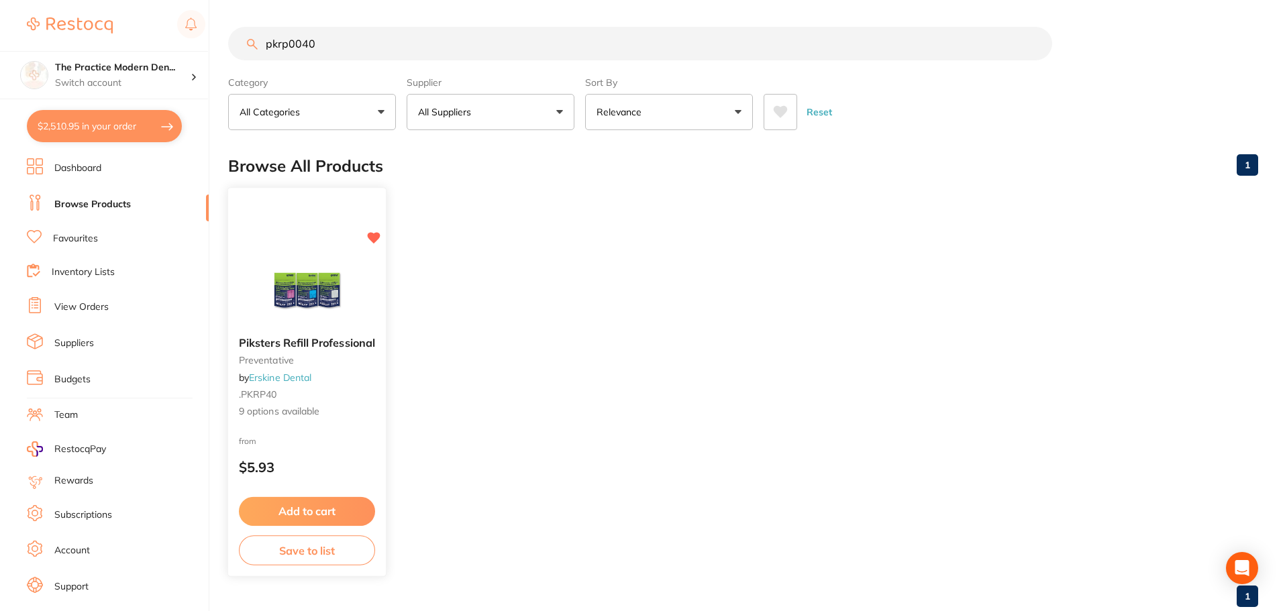
type input "pkrp0040"
click at [294, 505] on button "Add to cart" at bounding box center [307, 511] width 136 height 29
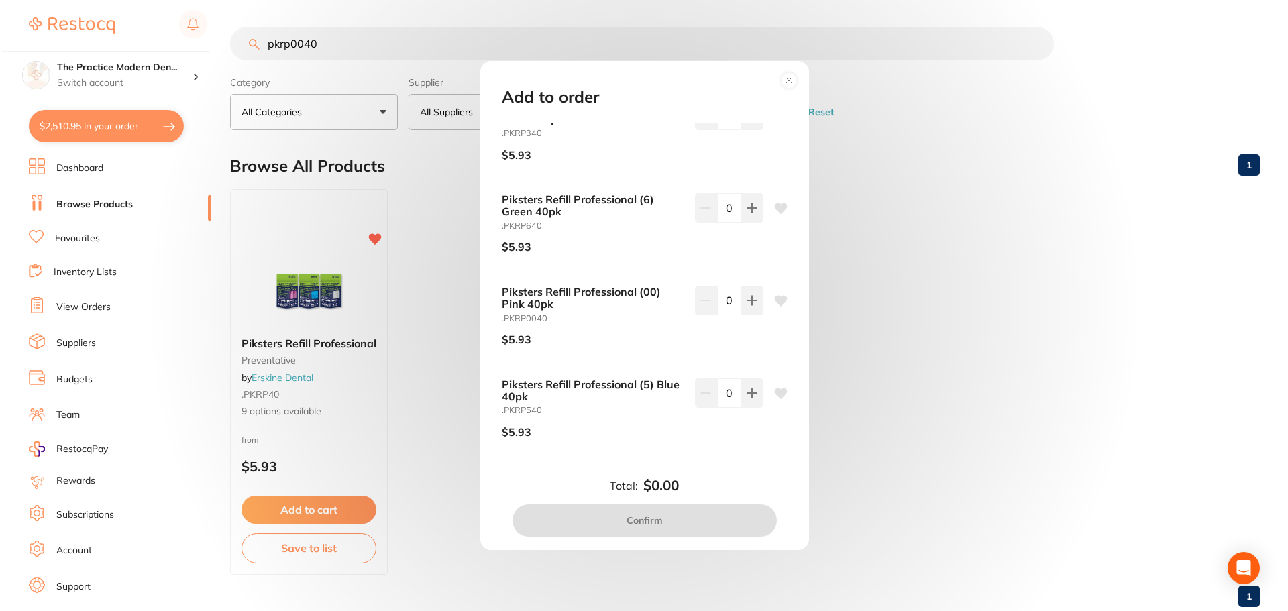
scroll to position [1, 0]
click at [250, 385] on div "Add to order Piksters Refill Professional (0) Silver 40pk .PKRP040 $5.93 0 Piks…" at bounding box center [642, 305] width 1285 height 611
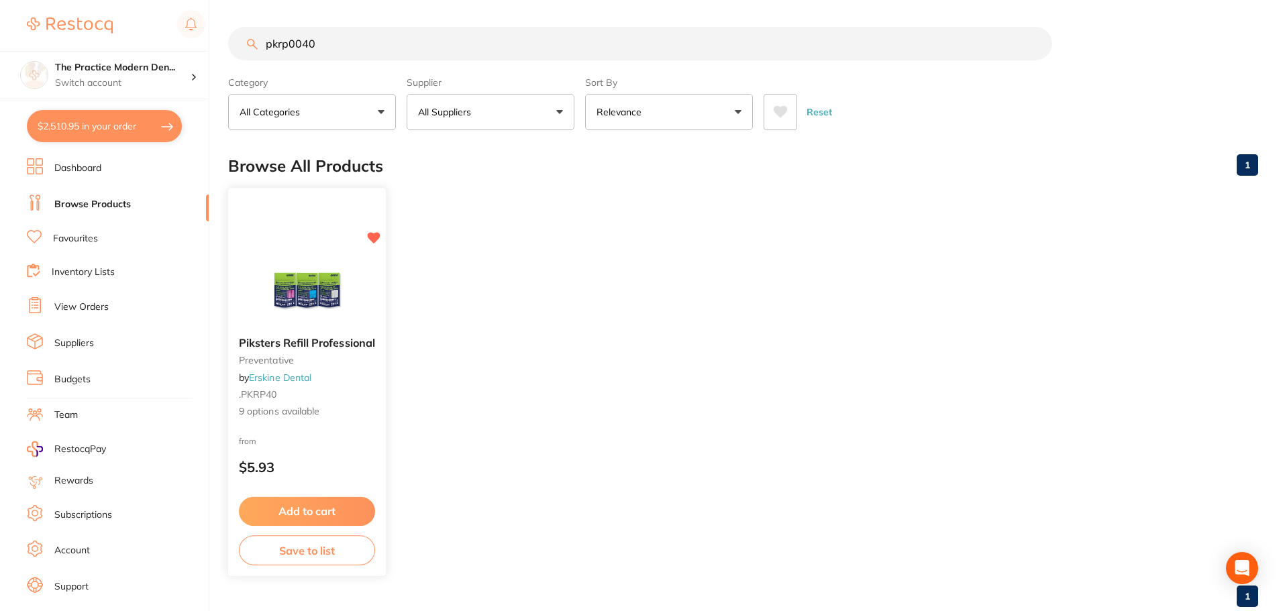
click at [302, 341] on span "Piksters Refill Professional" at bounding box center [307, 342] width 136 height 13
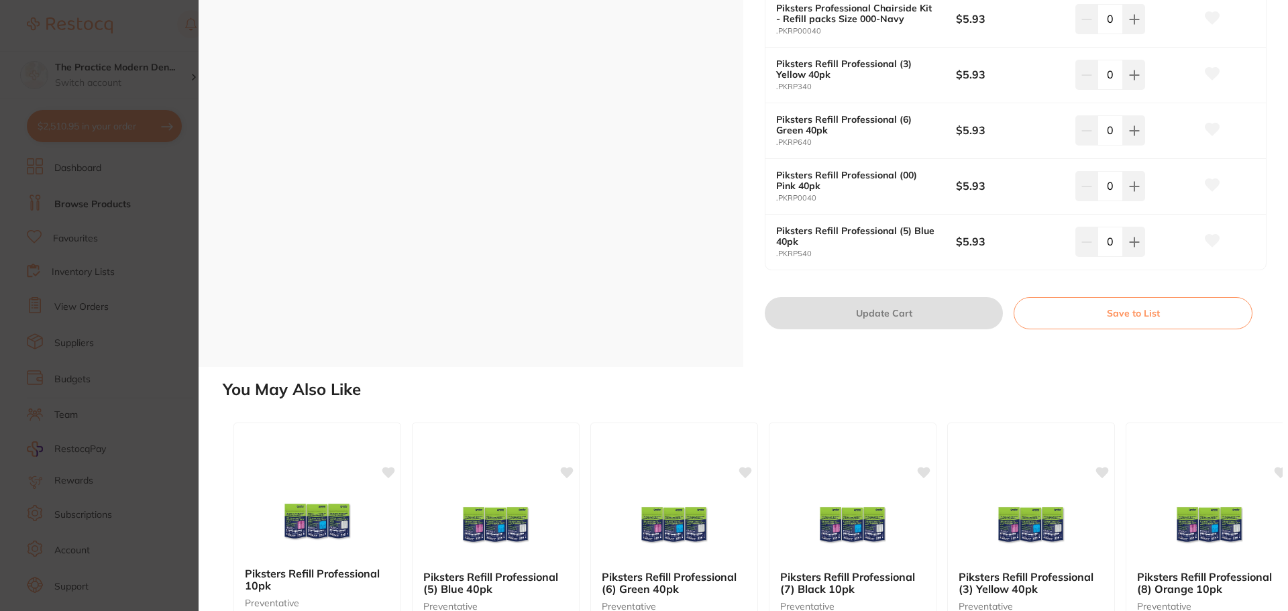
scroll to position [537, 0]
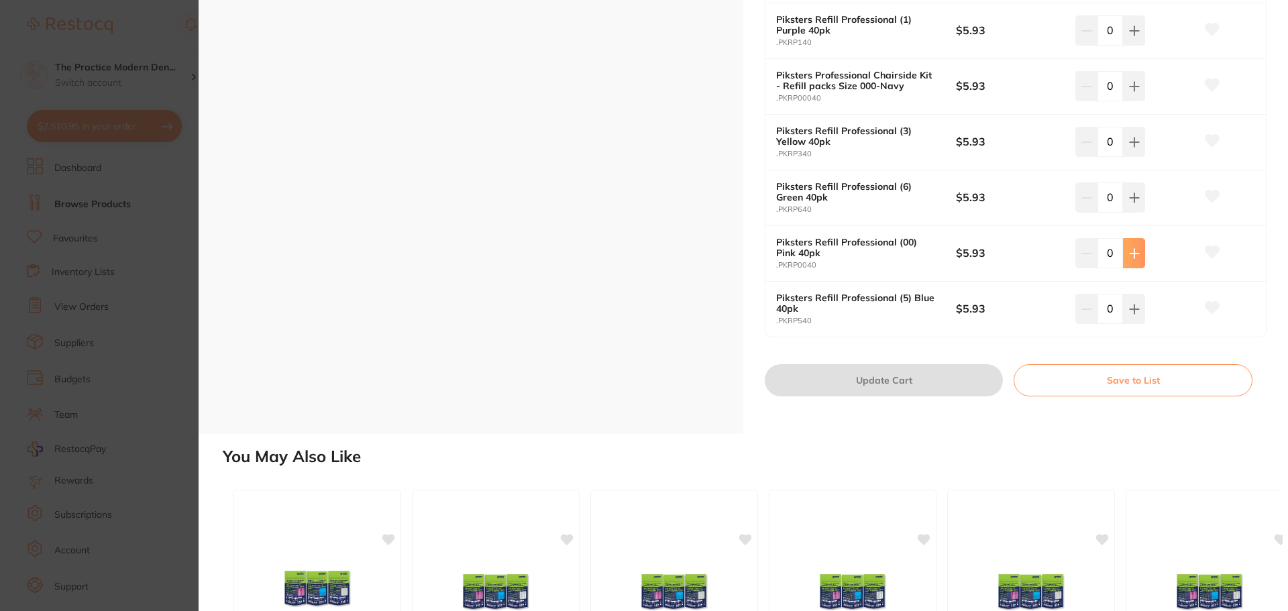
click at [1134, 254] on icon at bounding box center [1134, 253] width 9 height 9
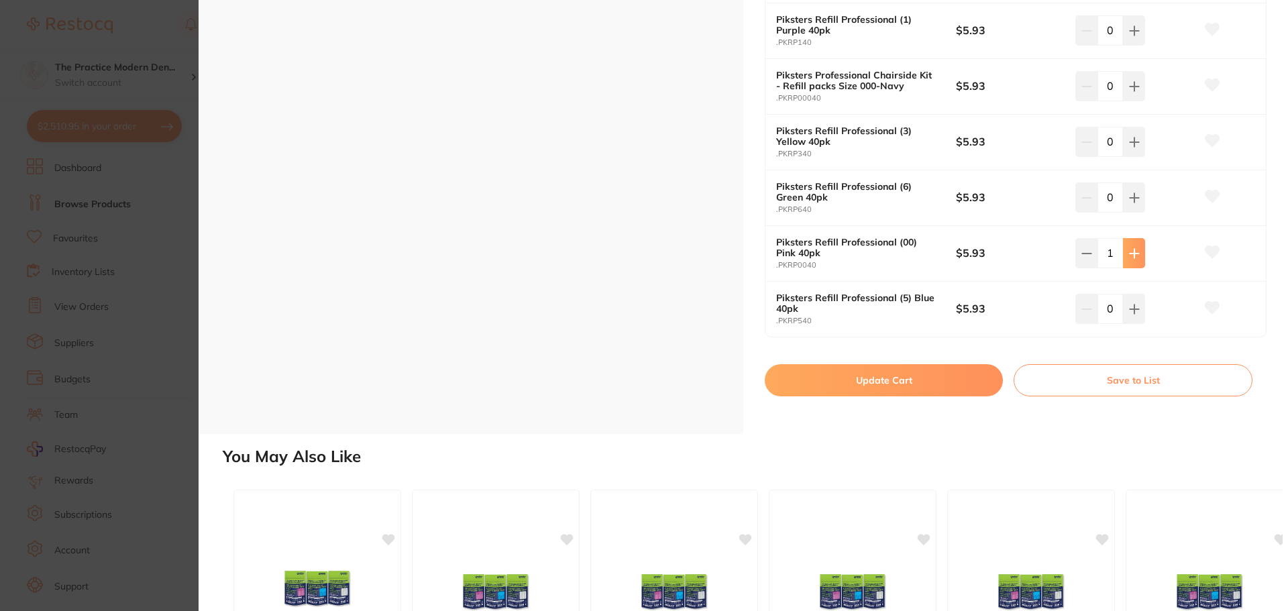
click at [1134, 254] on icon at bounding box center [1134, 253] width 9 height 9
click at [1207, 252] on icon at bounding box center [1213, 252] width 14 height 12
click at [1124, 258] on button at bounding box center [1134, 253] width 22 height 30
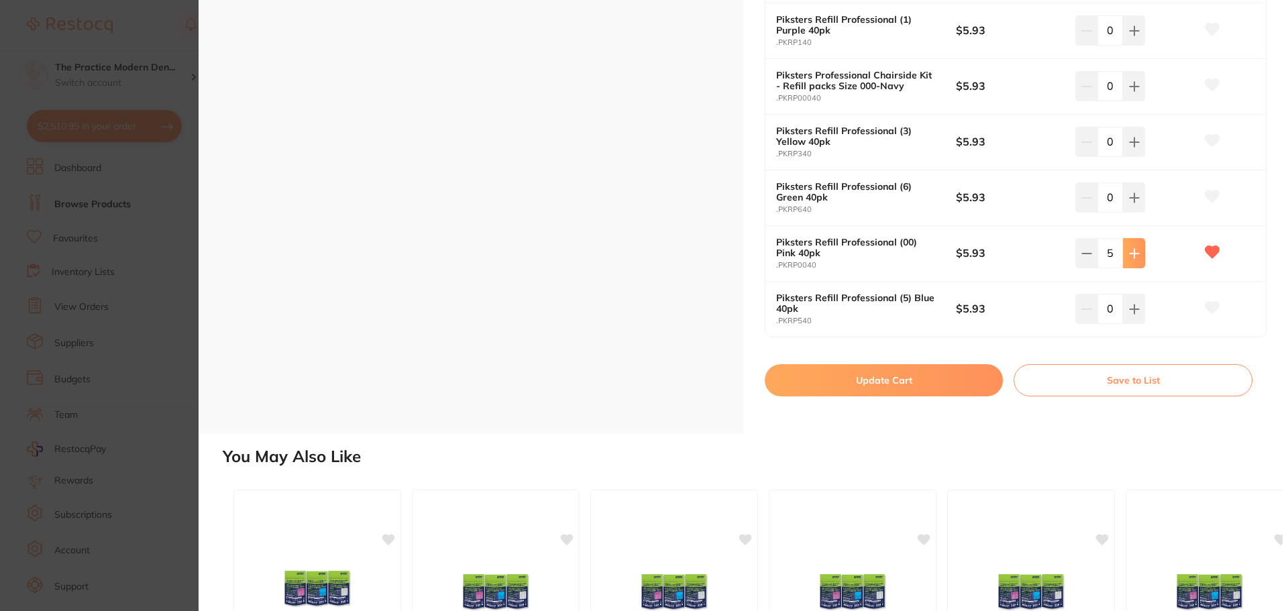
click at [1124, 258] on button at bounding box center [1134, 253] width 22 height 30
type input "6"
click at [854, 375] on button "Update Cart" at bounding box center [884, 380] width 238 height 32
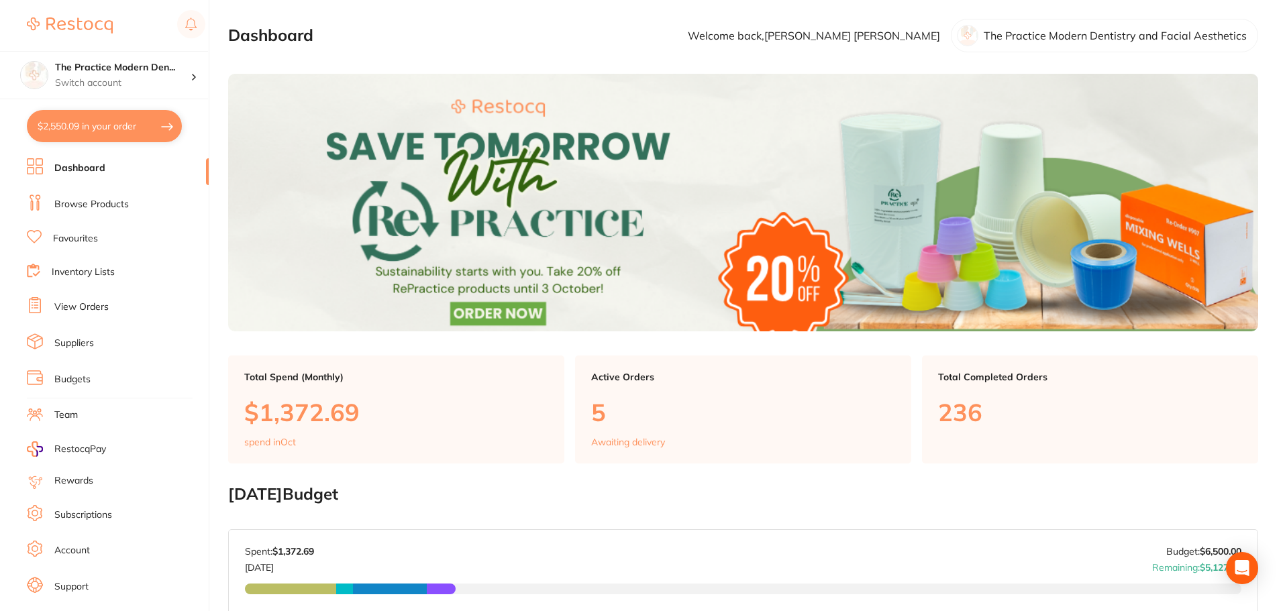
click at [99, 206] on link "Browse Products" at bounding box center [91, 204] width 74 height 13
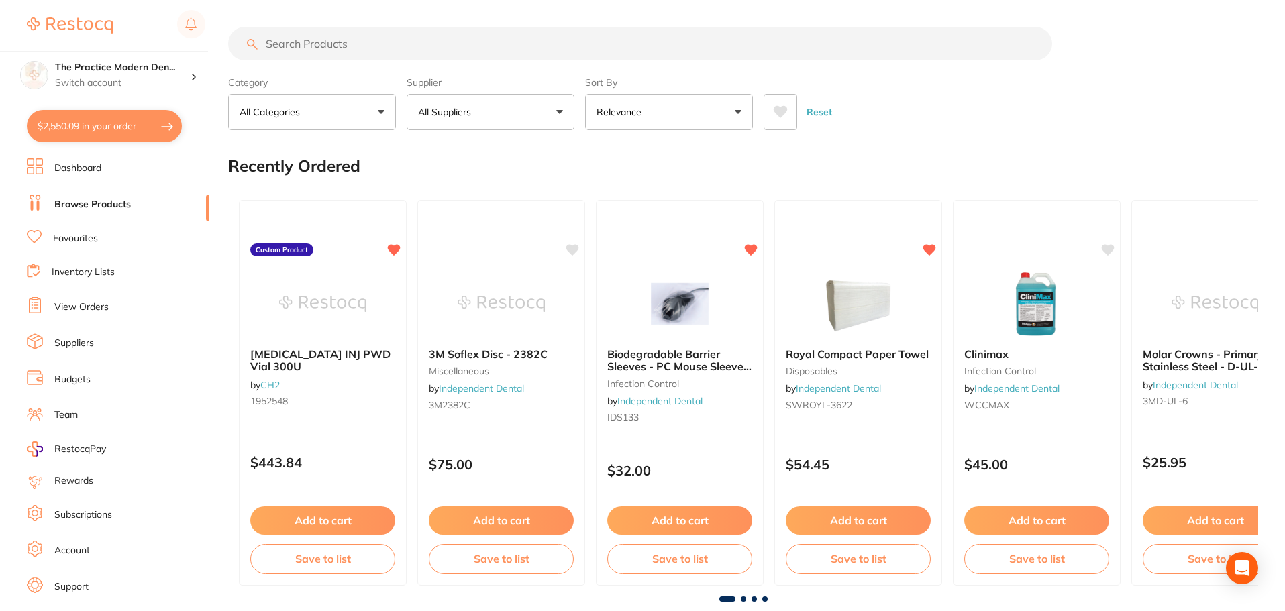
click at [343, 44] on input "search" at bounding box center [640, 44] width 824 height 34
click at [82, 118] on button "$2,550.09 in your order" at bounding box center [104, 126] width 155 height 32
checkbox input "true"
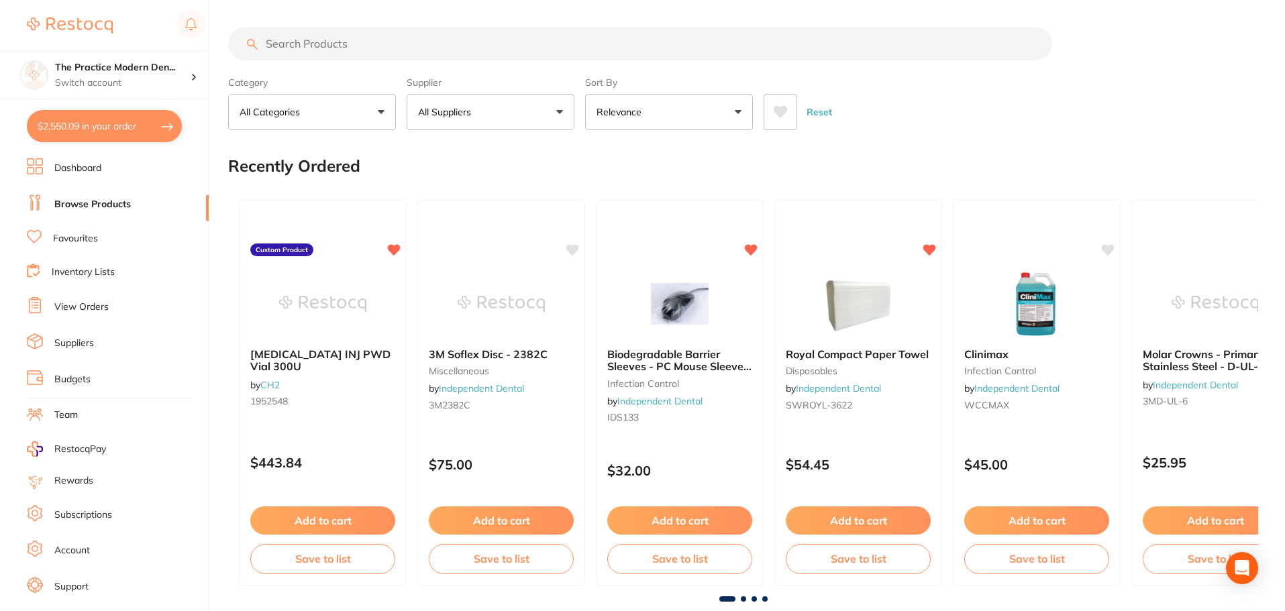
checkbox input "true"
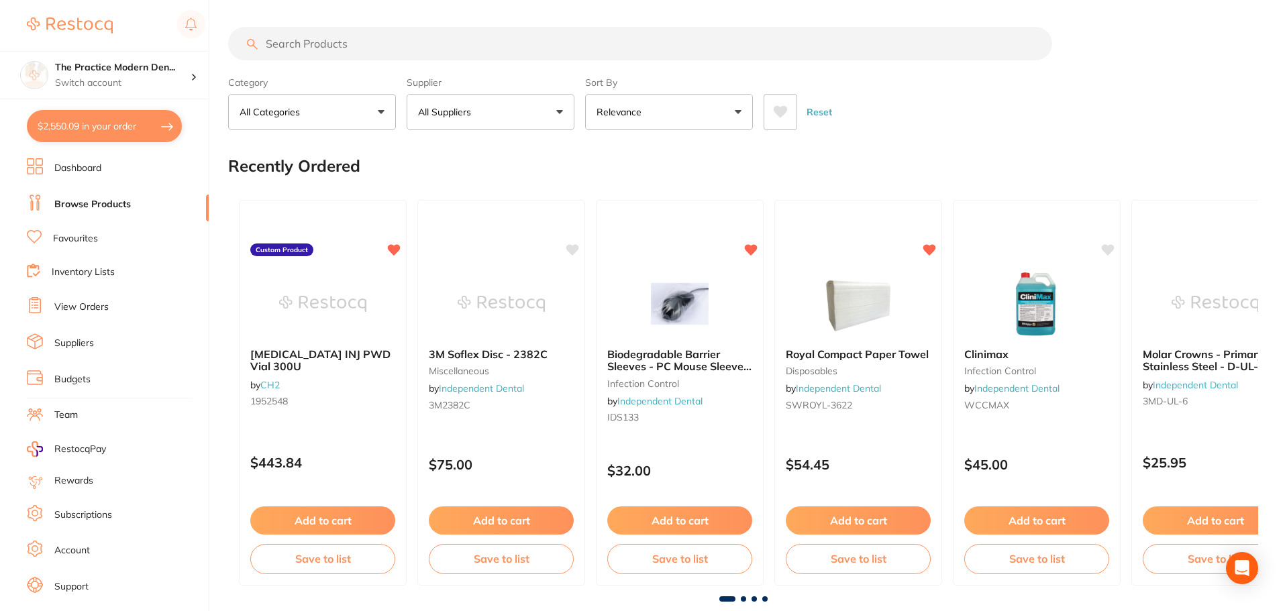
checkbox input "true"
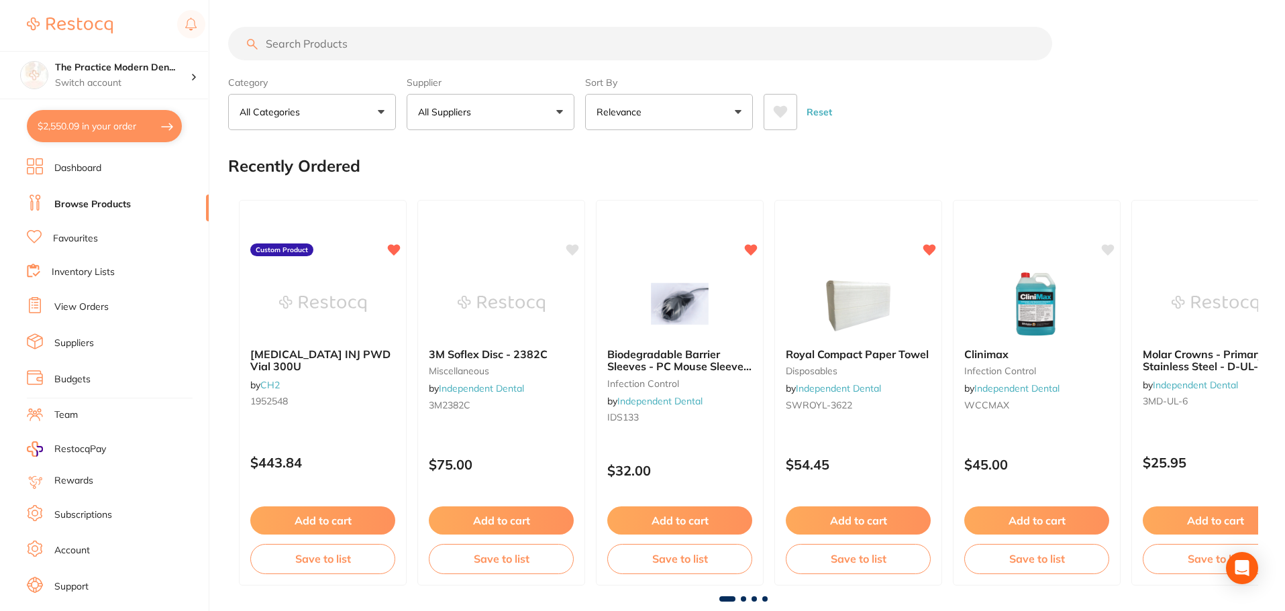
checkbox input "true"
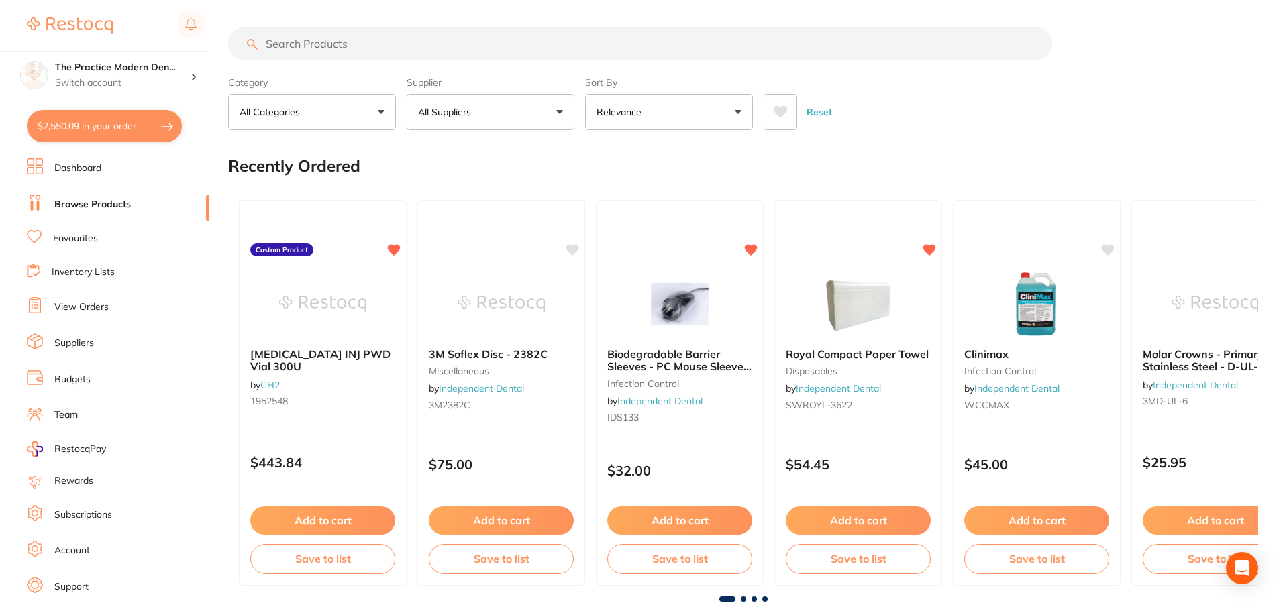
checkbox input "true"
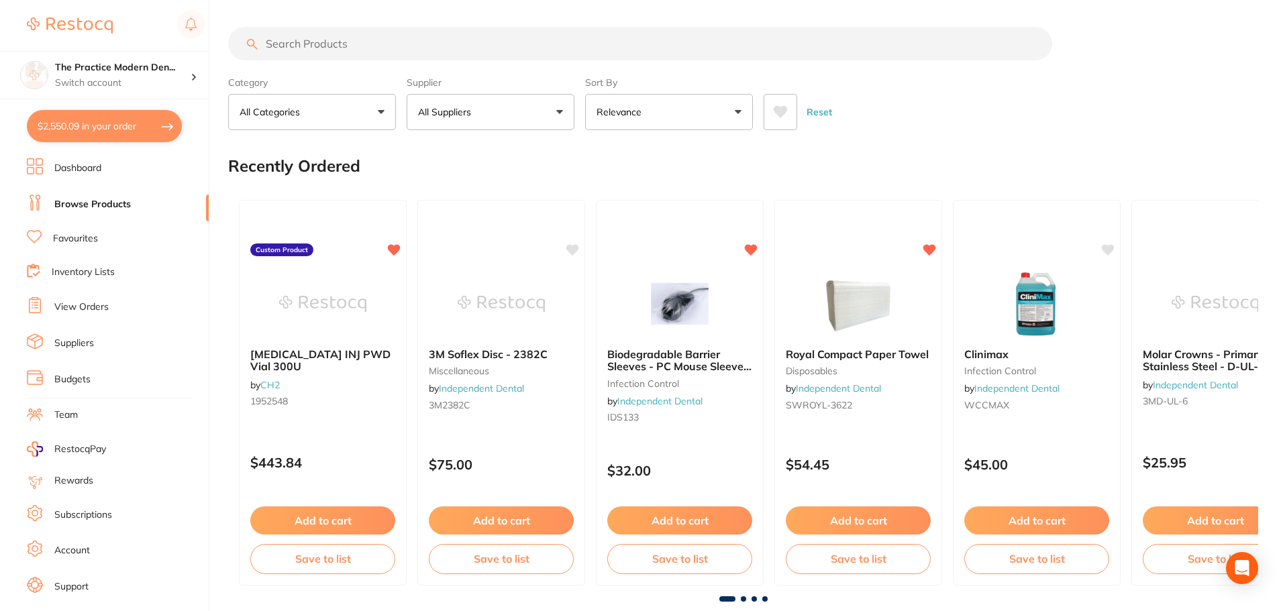
checkbox input "true"
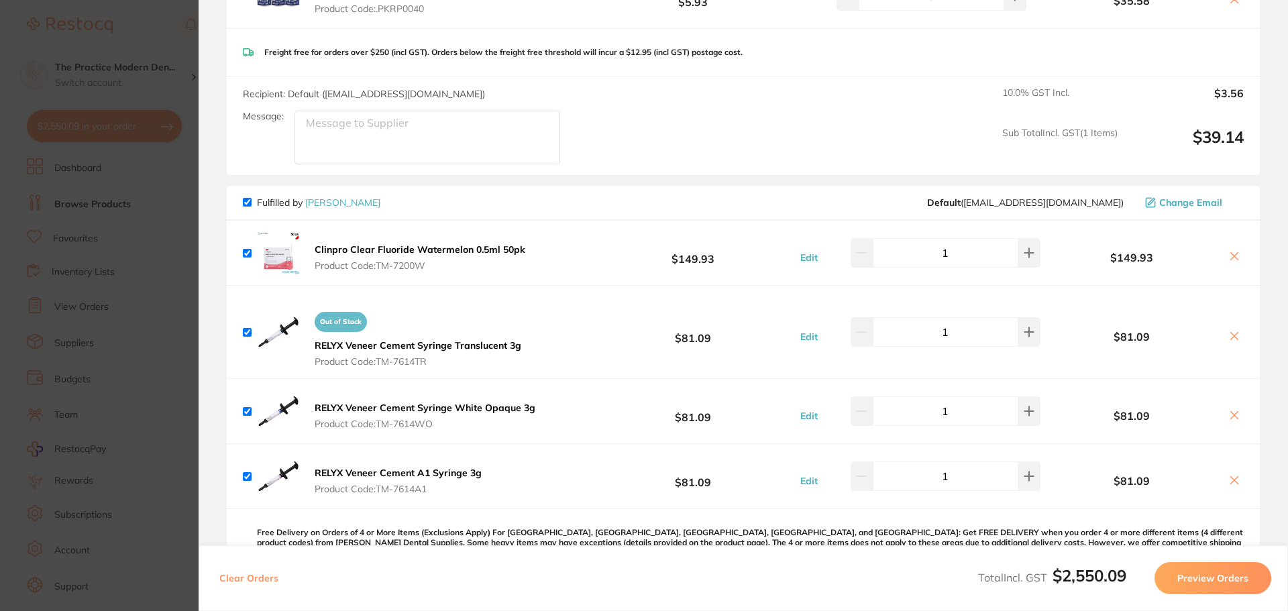
scroll to position [268, 0]
